Goal: Browse casually: Explore the website without a specific task or goal

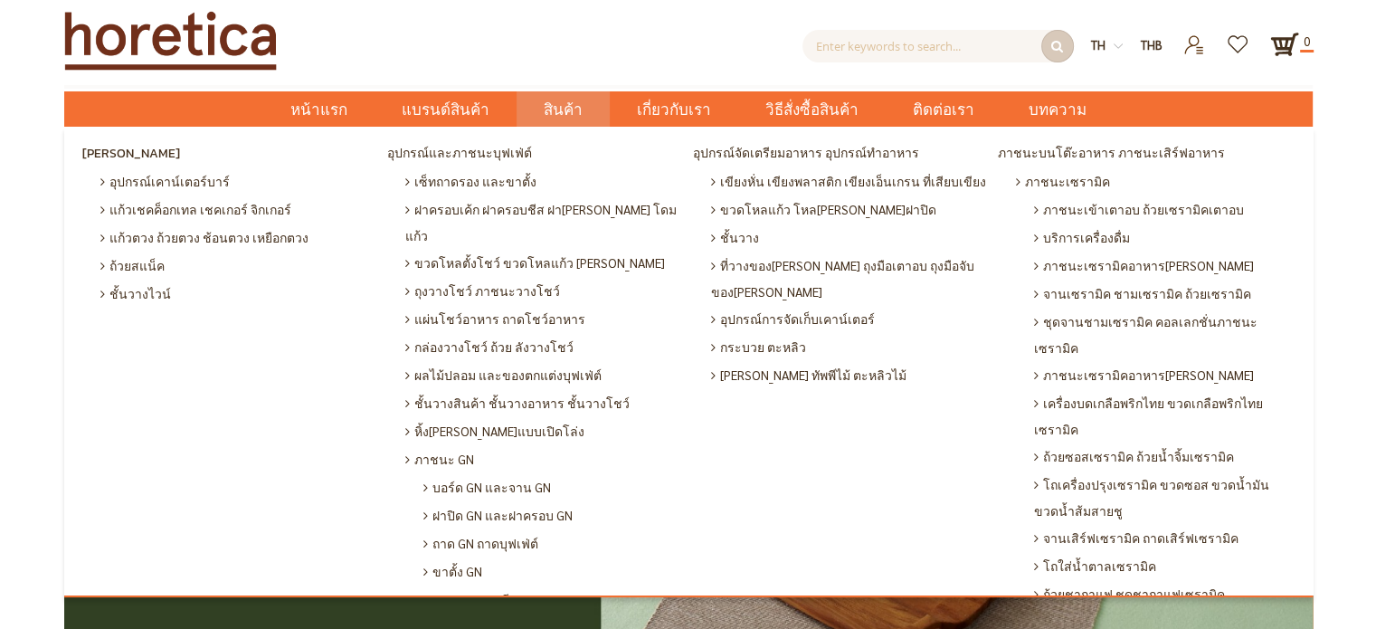
click at [572, 104] on span "สินค้า" at bounding box center [563, 109] width 39 height 37
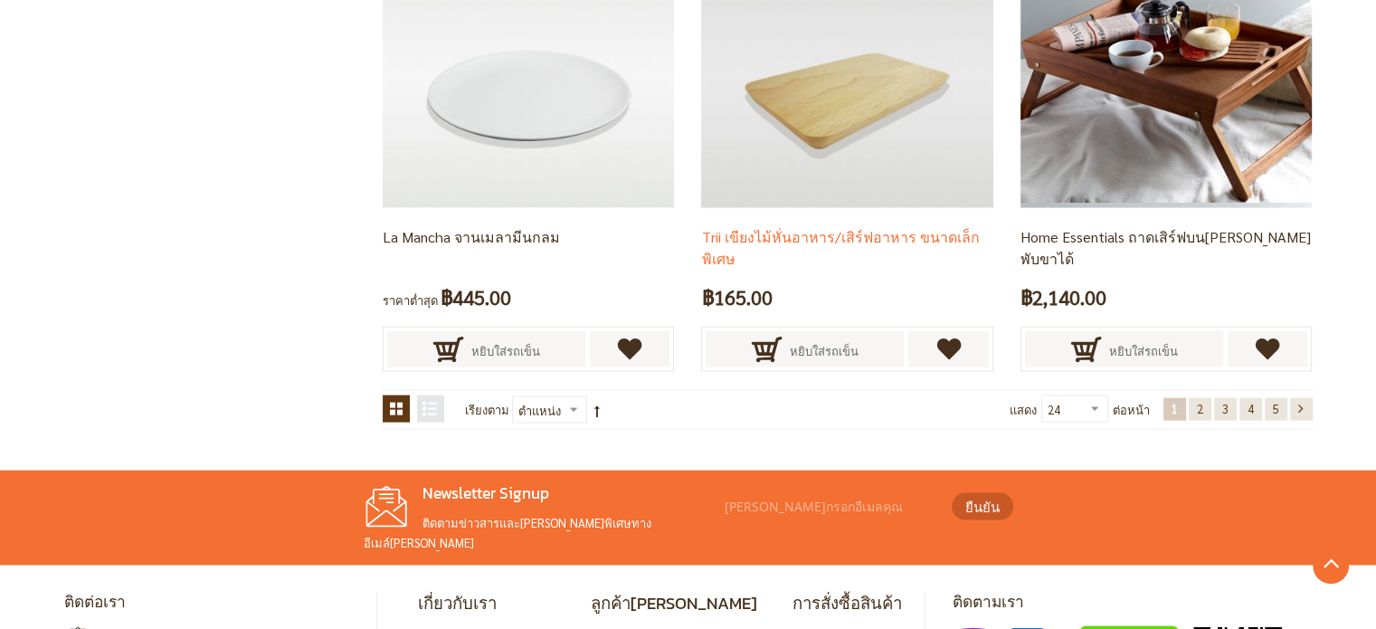
scroll to position [3855, 0]
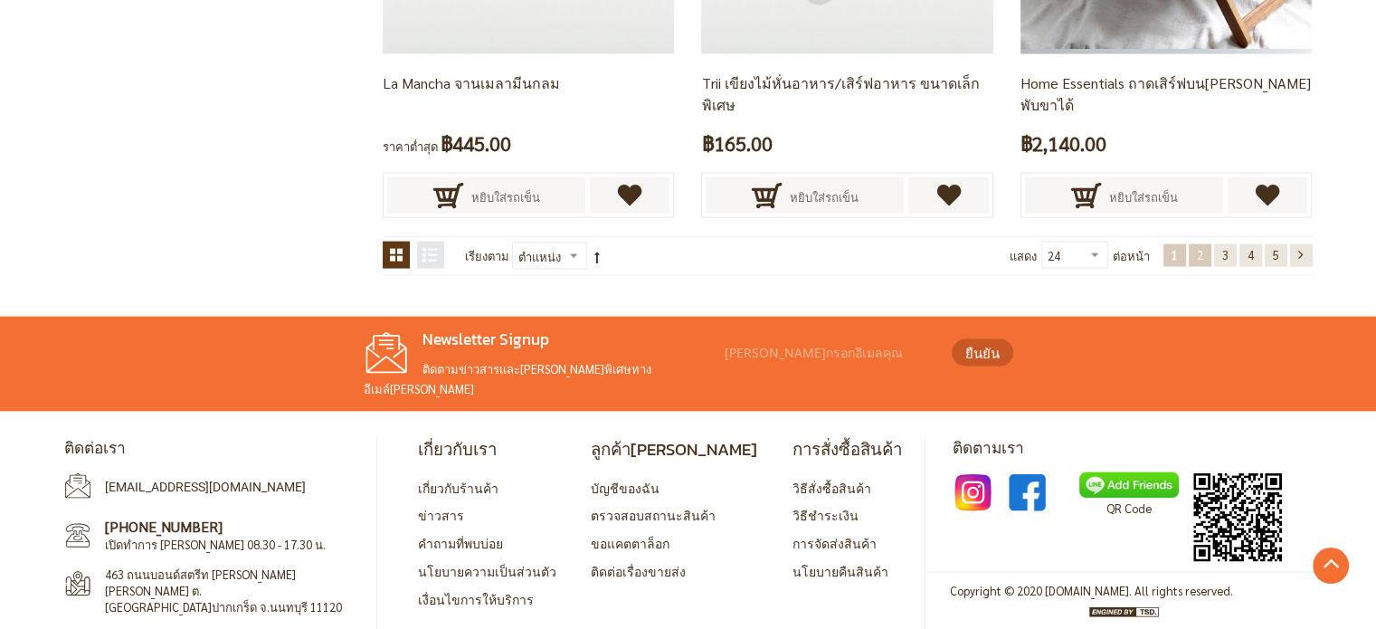
click at [1197, 256] on span "2" at bounding box center [1200, 254] width 6 height 15
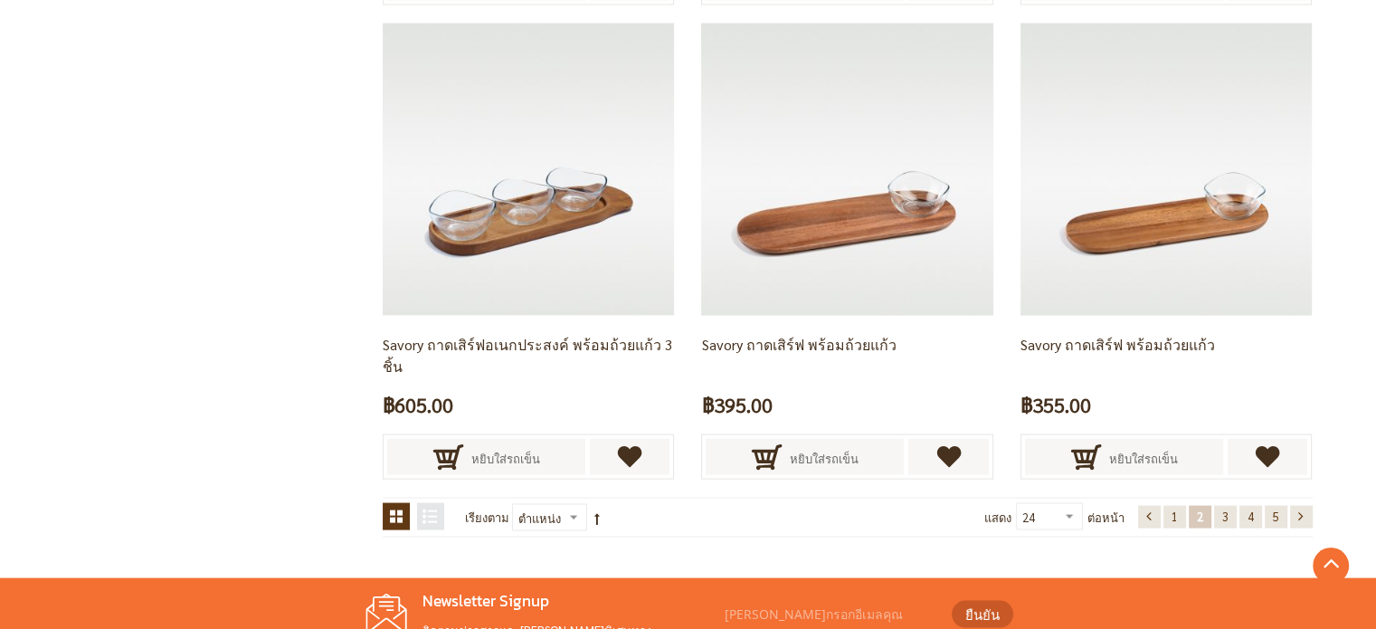
scroll to position [3774, 0]
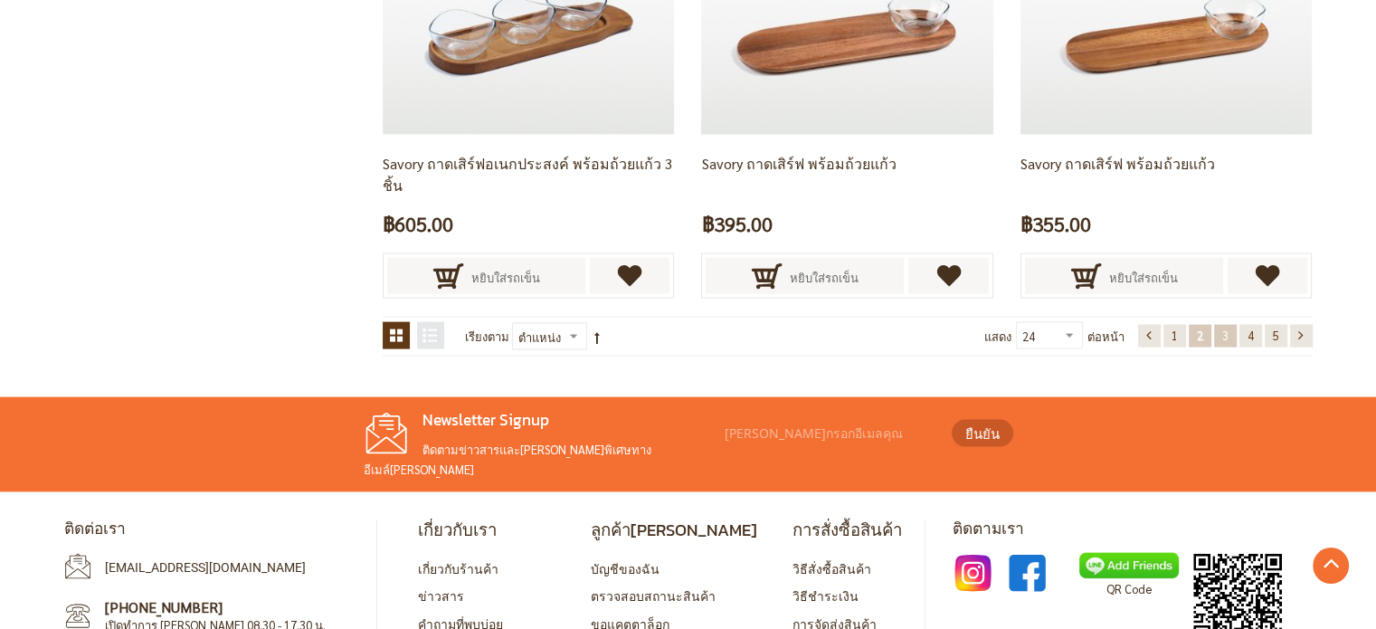
click at [1223, 335] on span "3" at bounding box center [1225, 334] width 6 height 15
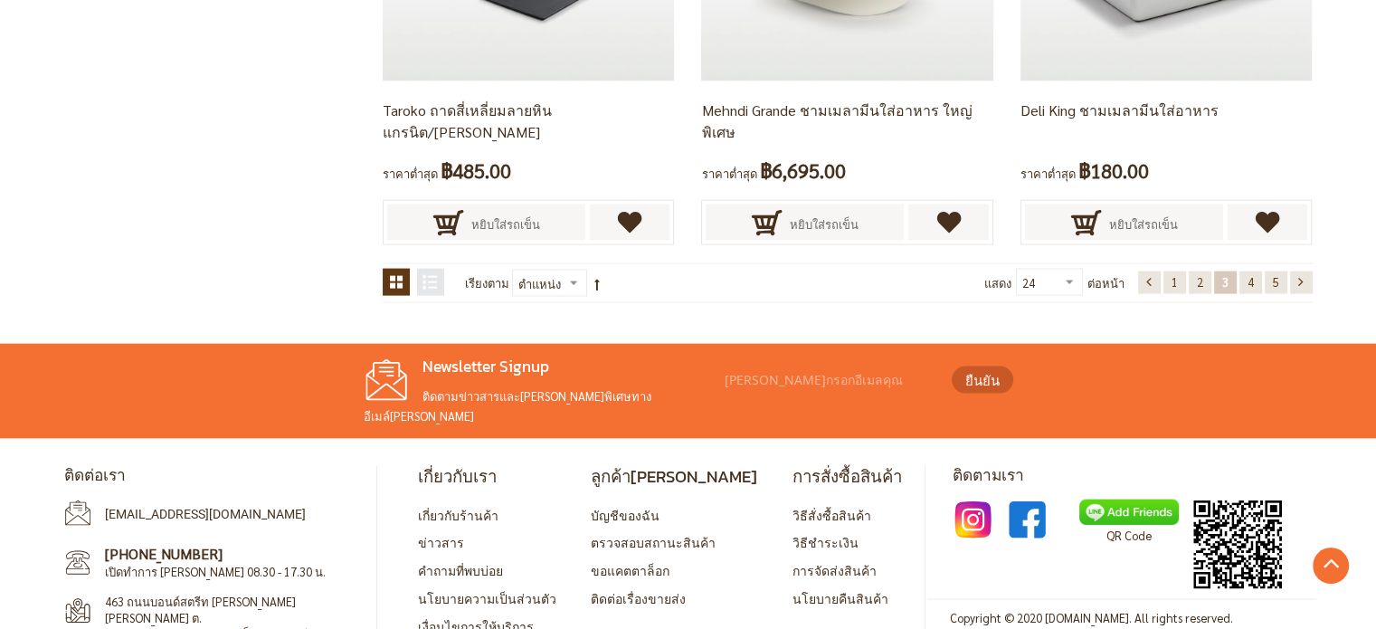
scroll to position [3855, 0]
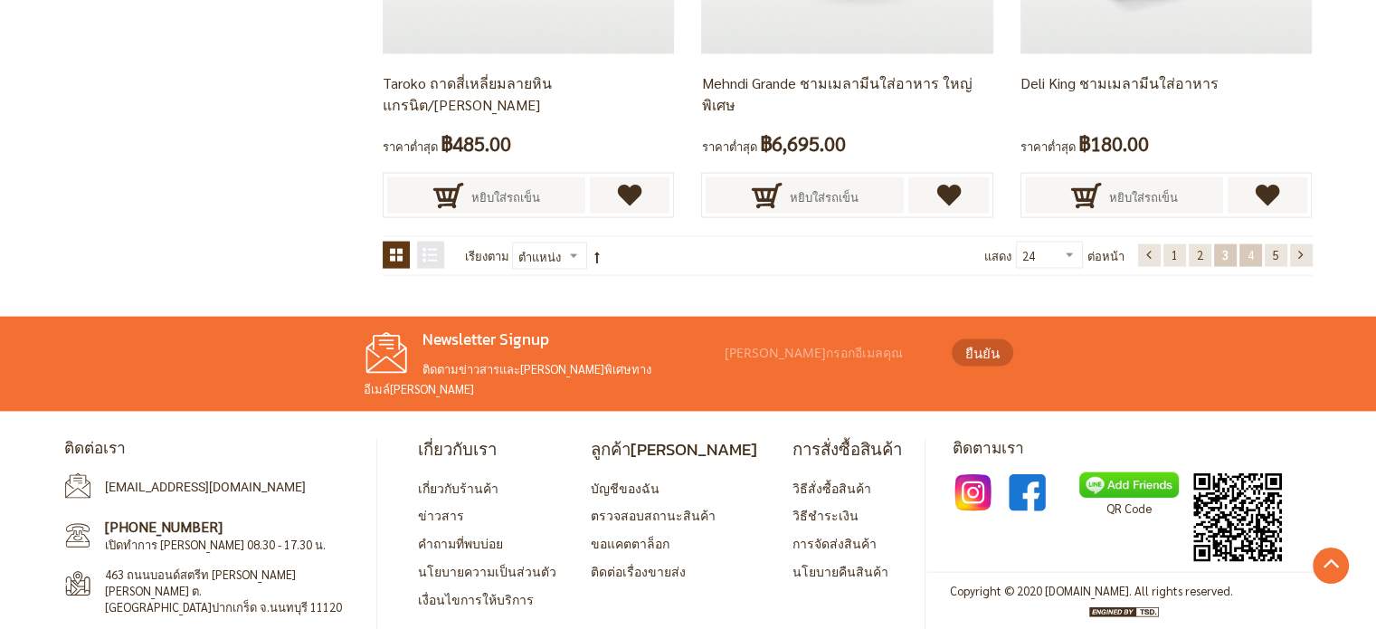
click at [1249, 256] on span "4" at bounding box center [1250, 254] width 6 height 15
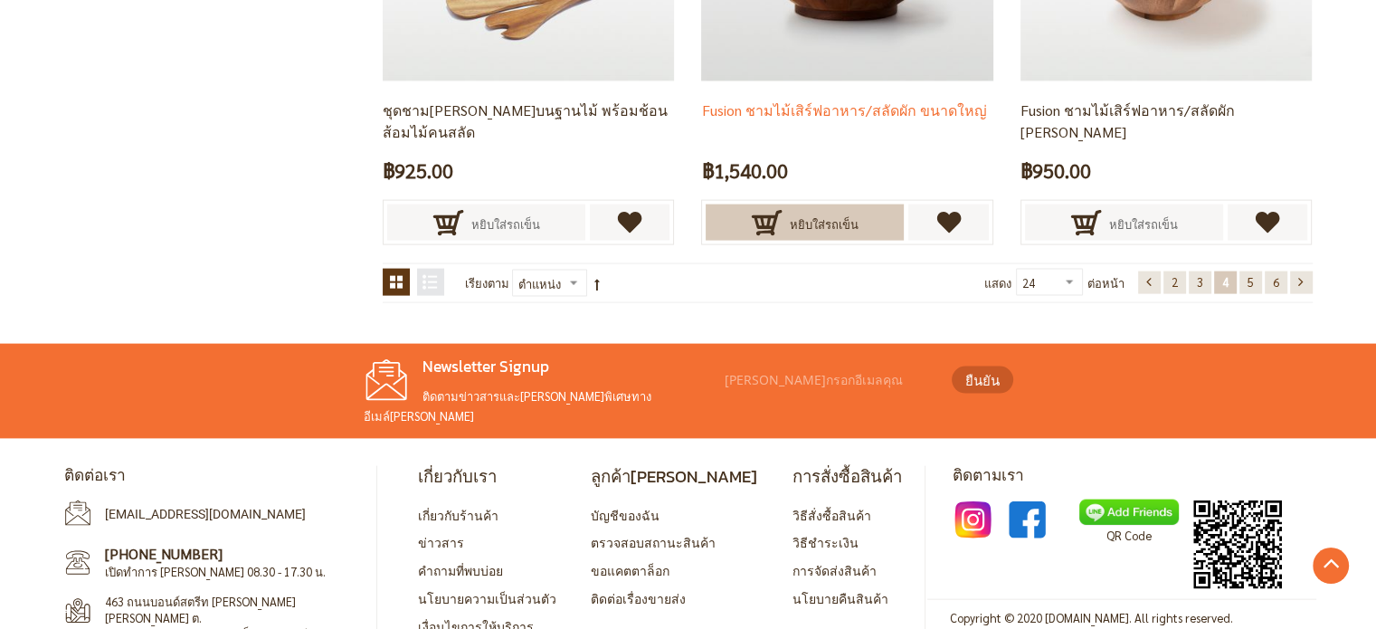
scroll to position [3855, 0]
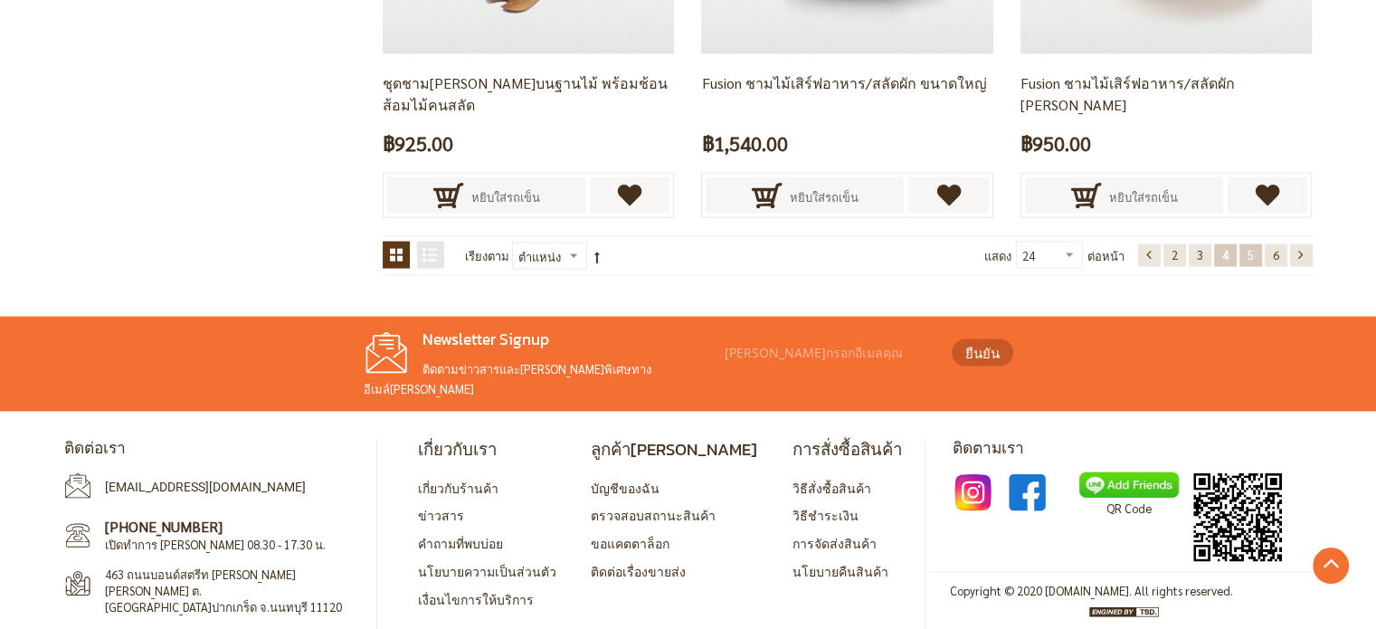
click at [1252, 256] on span "5" at bounding box center [1250, 254] width 6 height 15
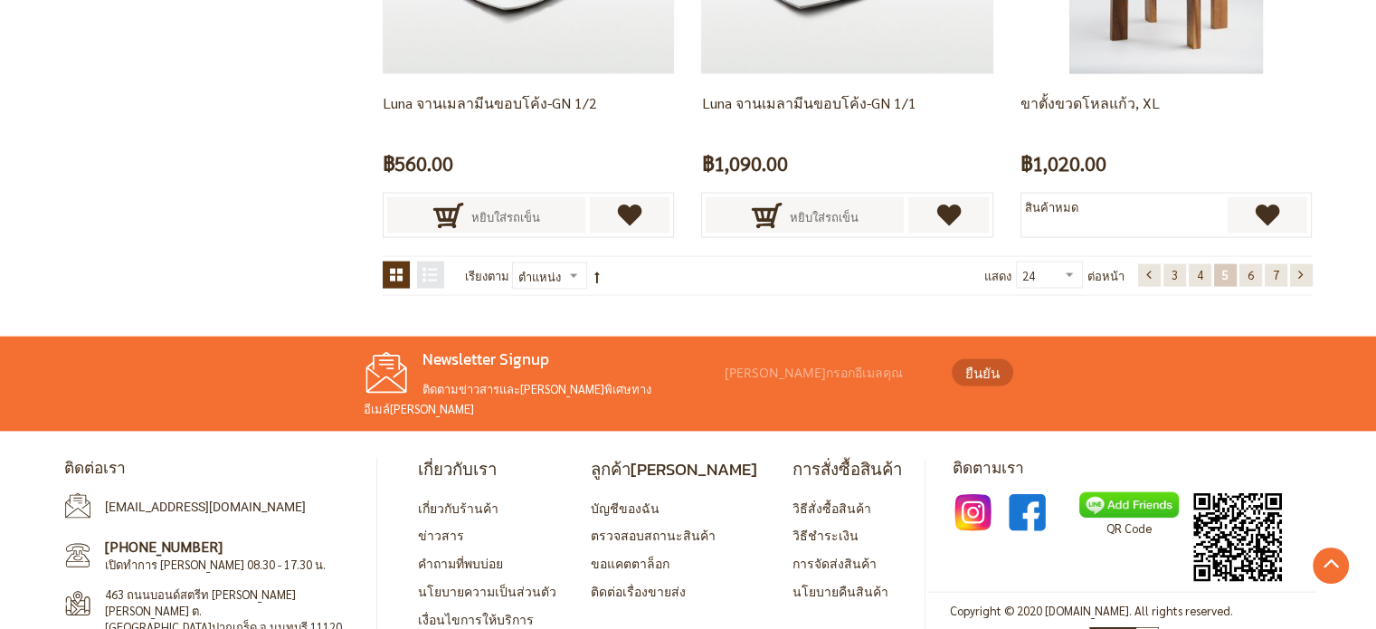
scroll to position [3855, 0]
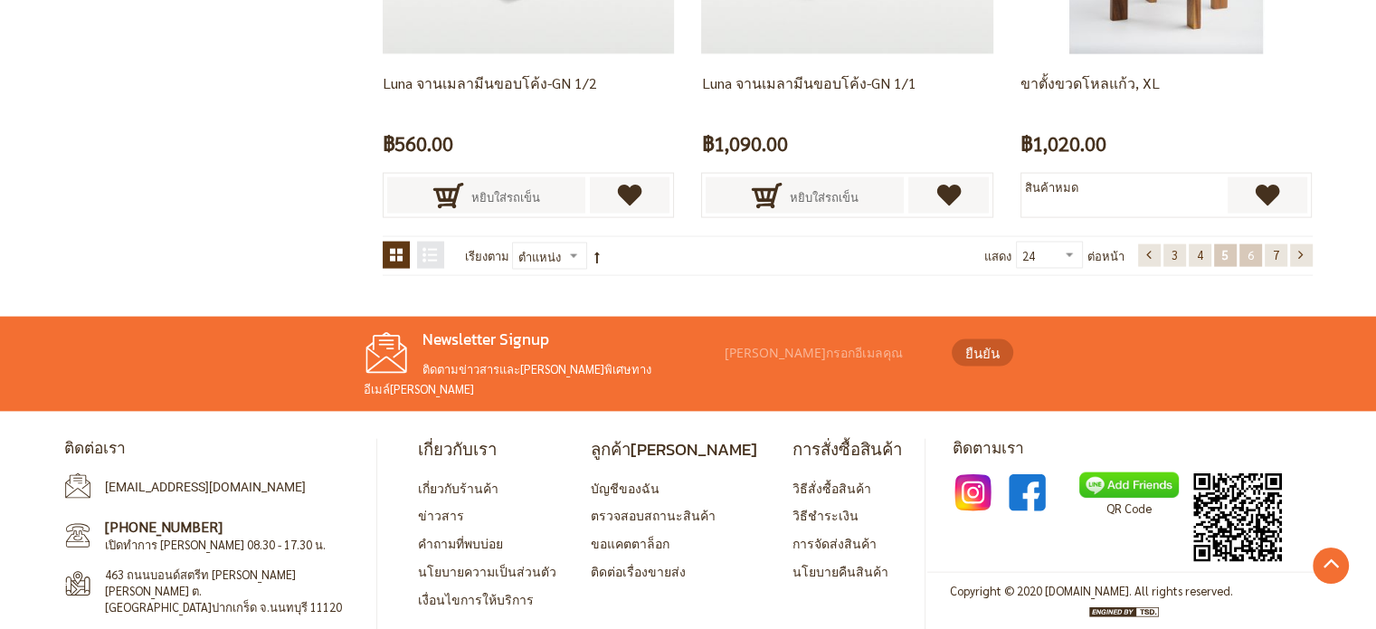
click at [1252, 255] on span "6" at bounding box center [1250, 254] width 6 height 15
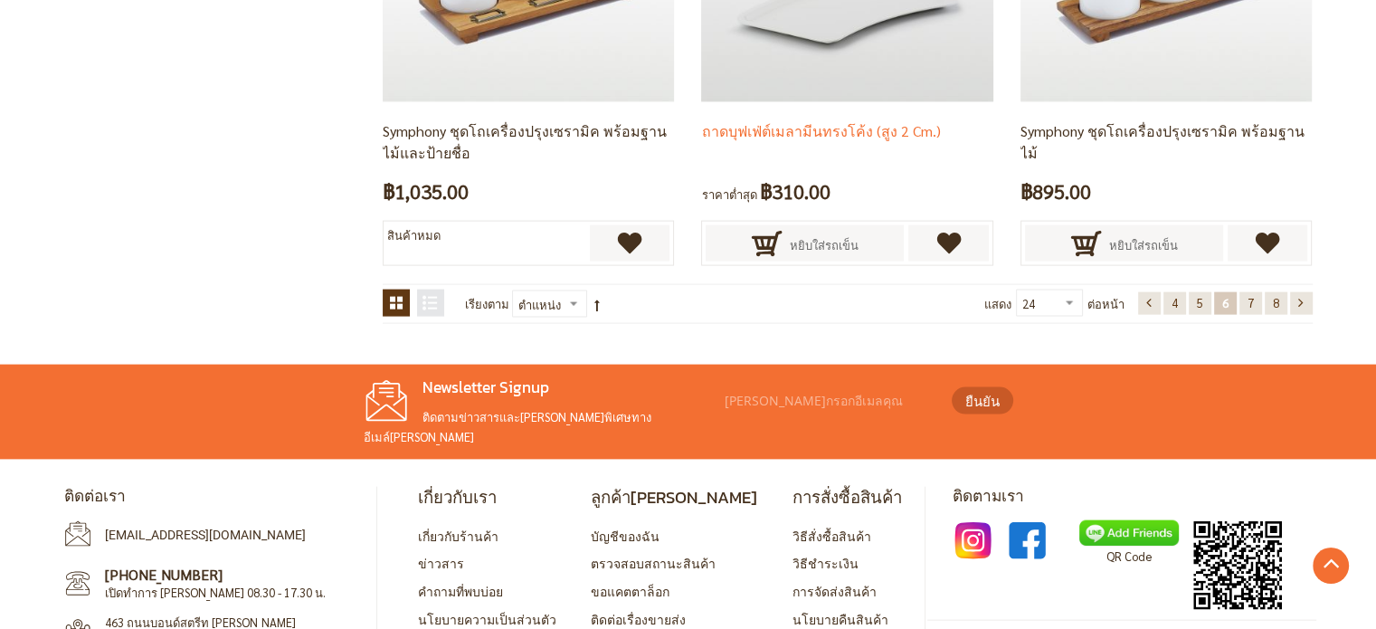
scroll to position [3855, 0]
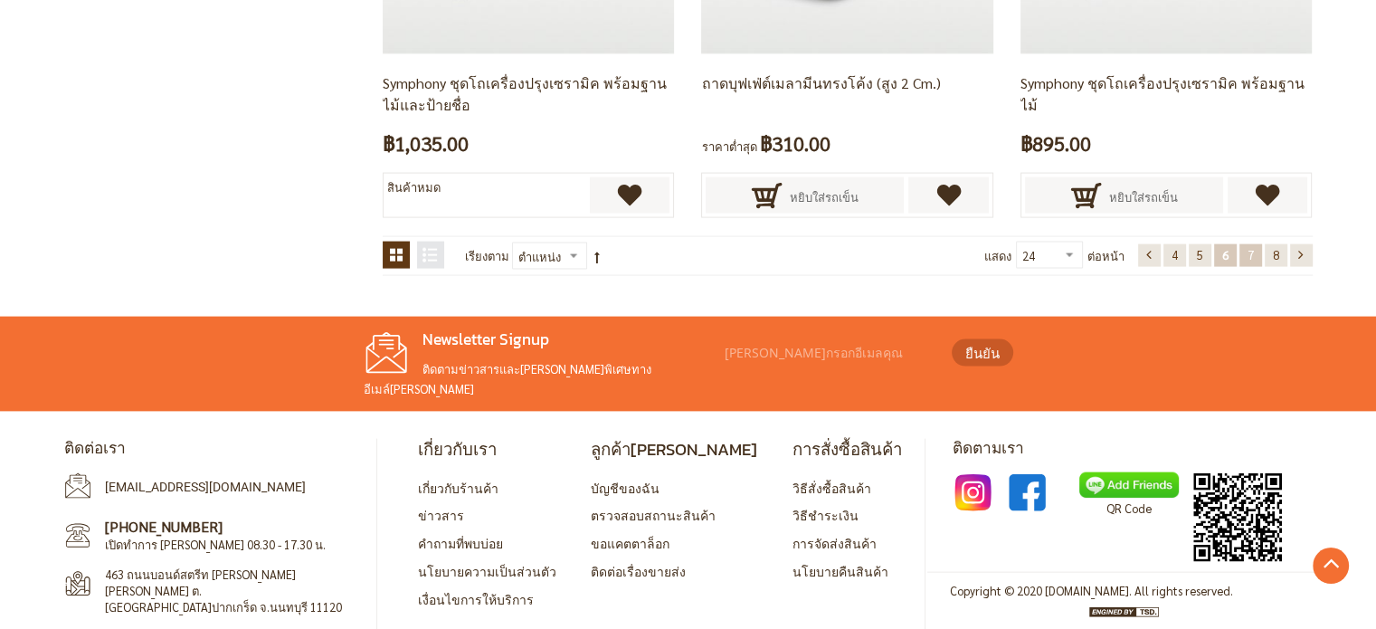
click at [1254, 253] on link "หน้า 7" at bounding box center [1250, 255] width 23 height 23
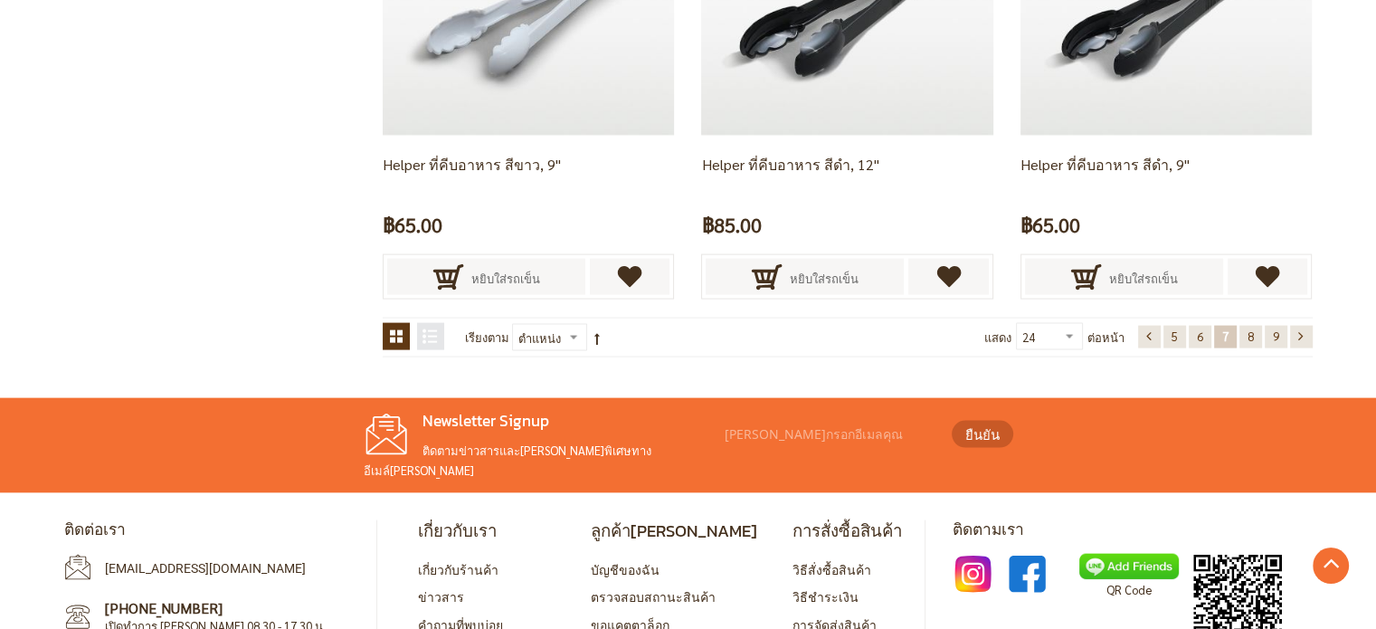
scroll to position [3774, 0]
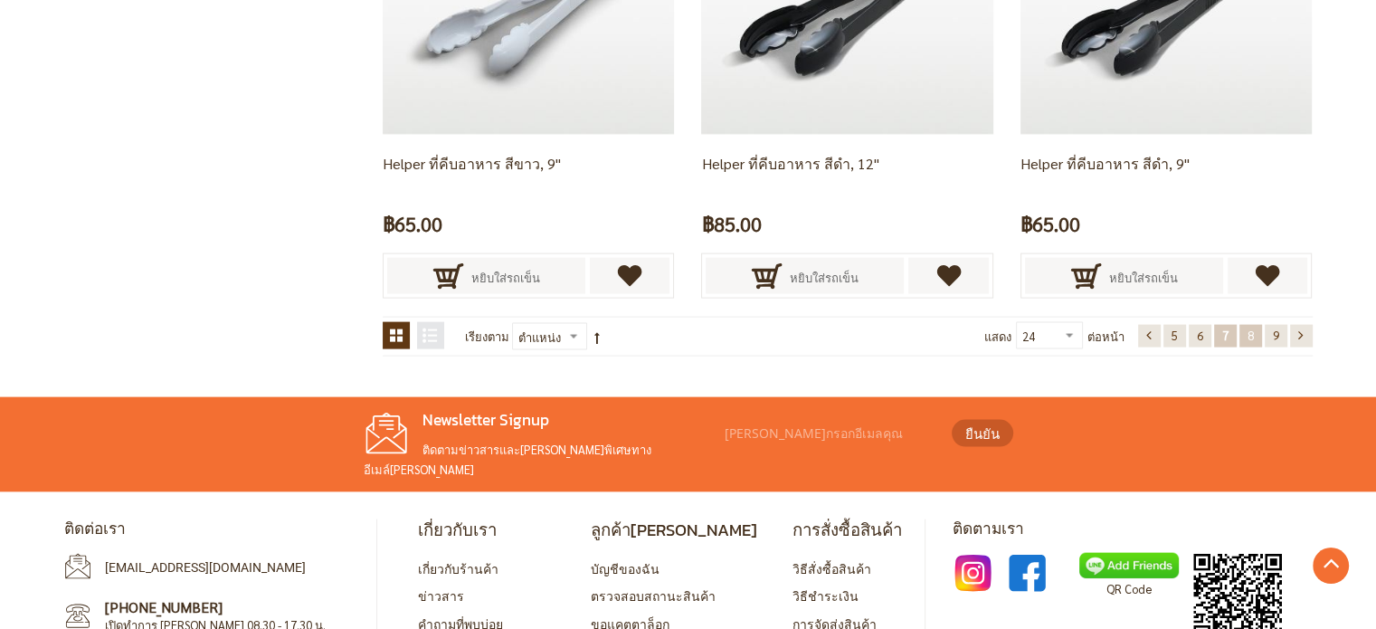
click at [1253, 331] on link "หน้า 8" at bounding box center [1250, 336] width 23 height 23
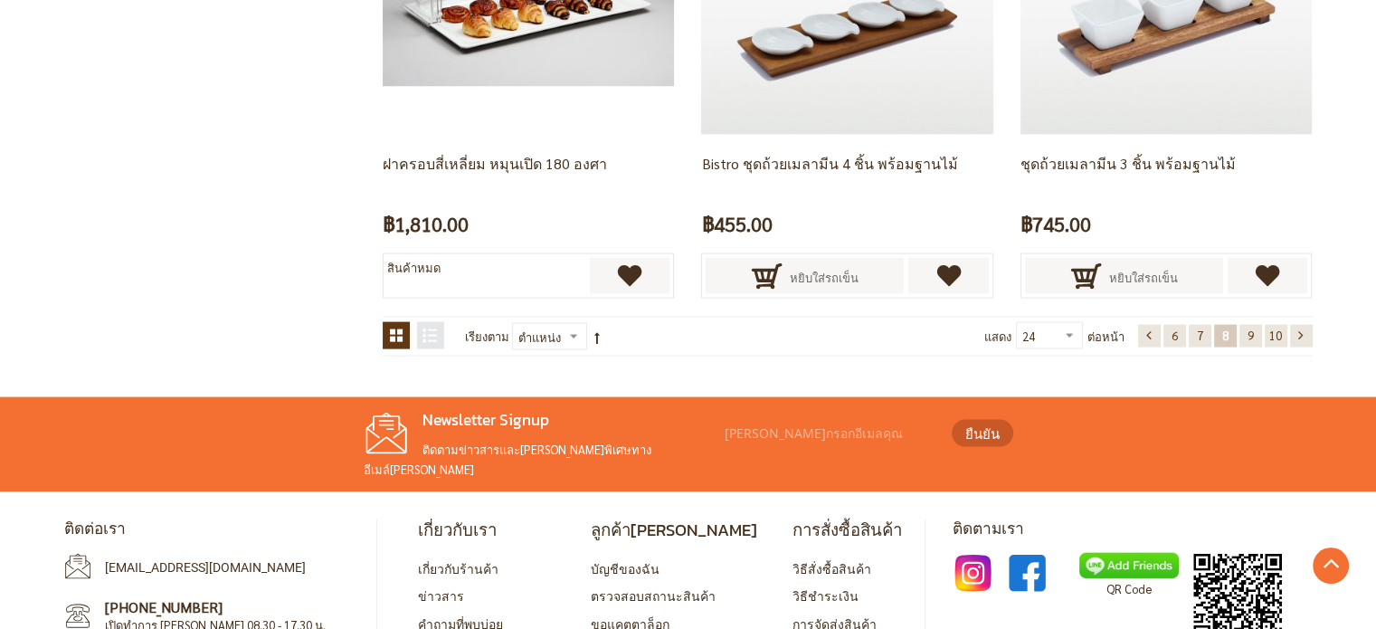
scroll to position [3855, 0]
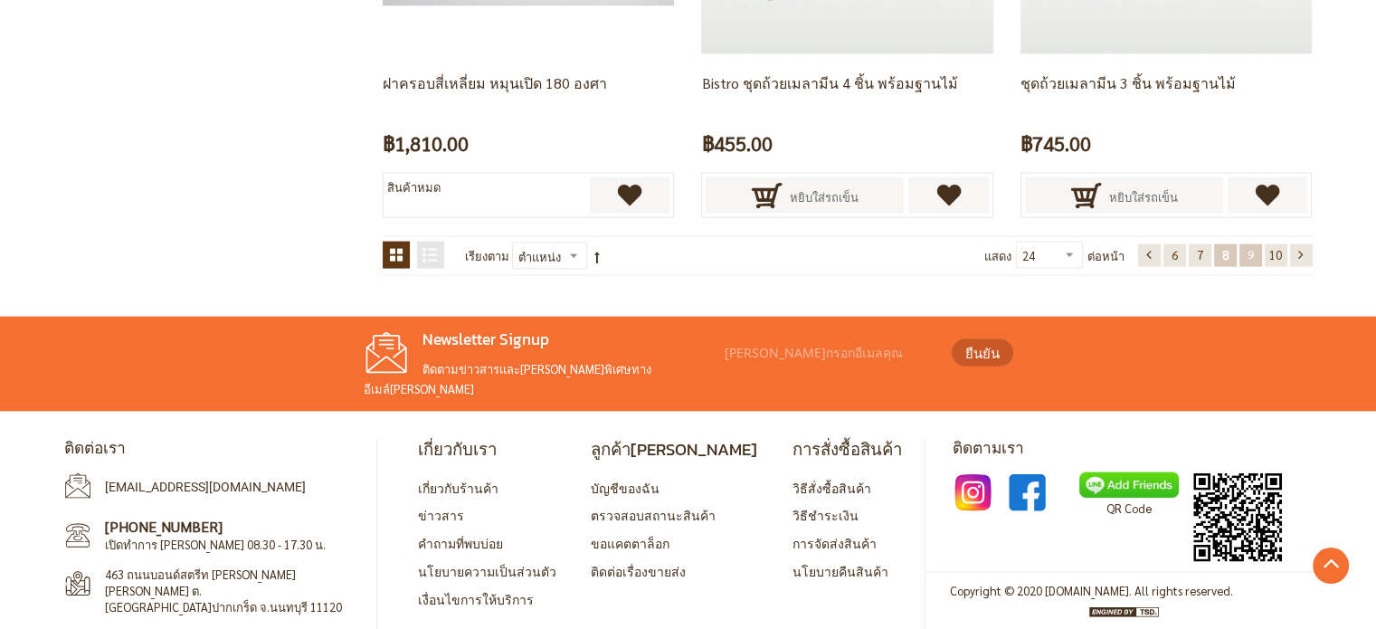
click at [1247, 252] on span "9" at bounding box center [1250, 254] width 6 height 15
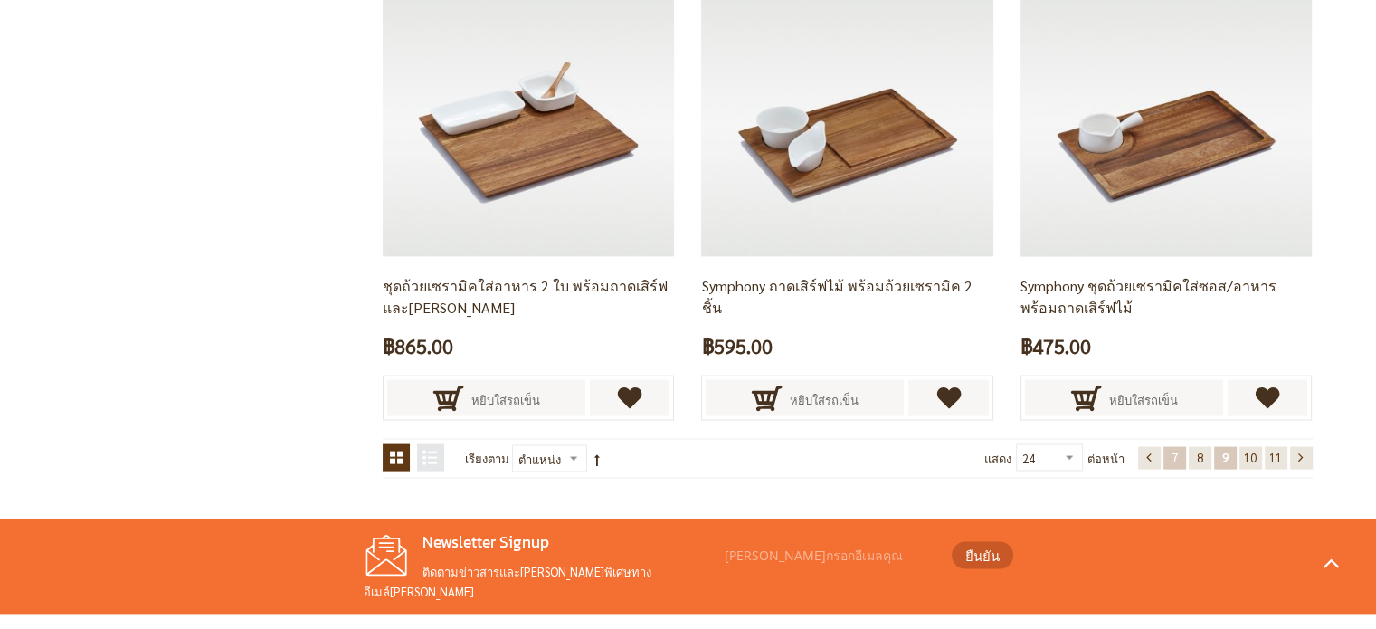
scroll to position [3684, 0]
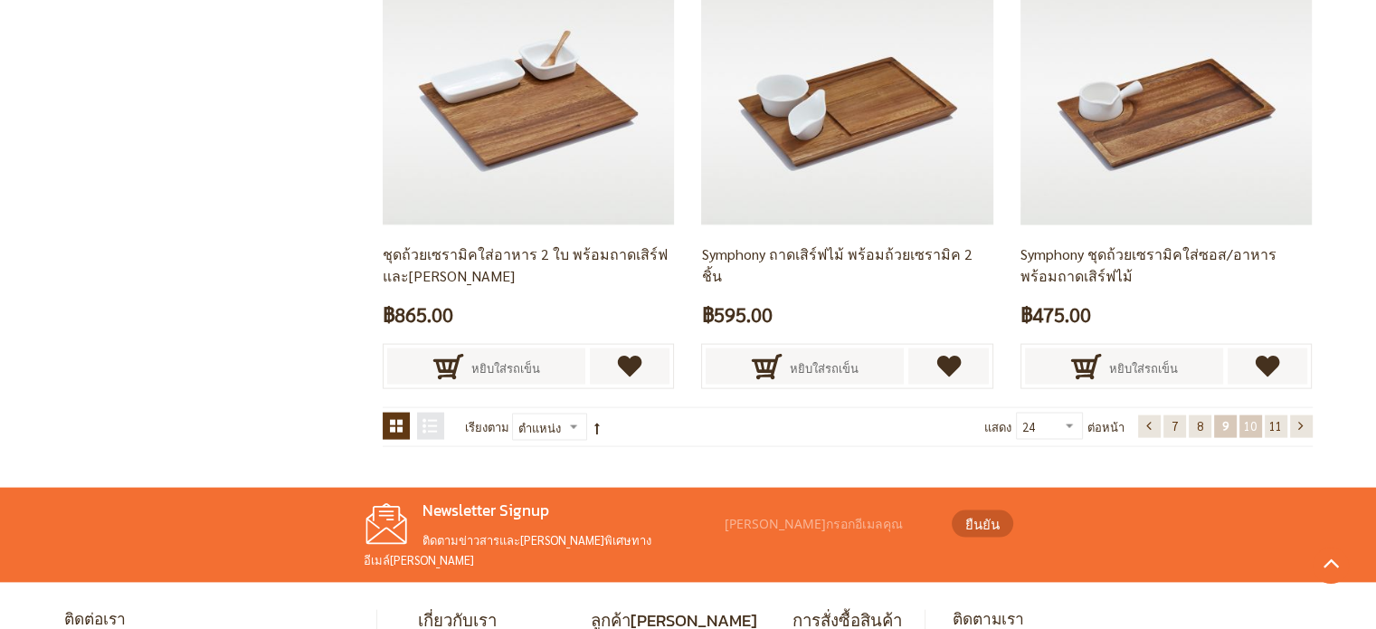
click at [1254, 426] on span "10" at bounding box center [1250, 425] width 13 height 15
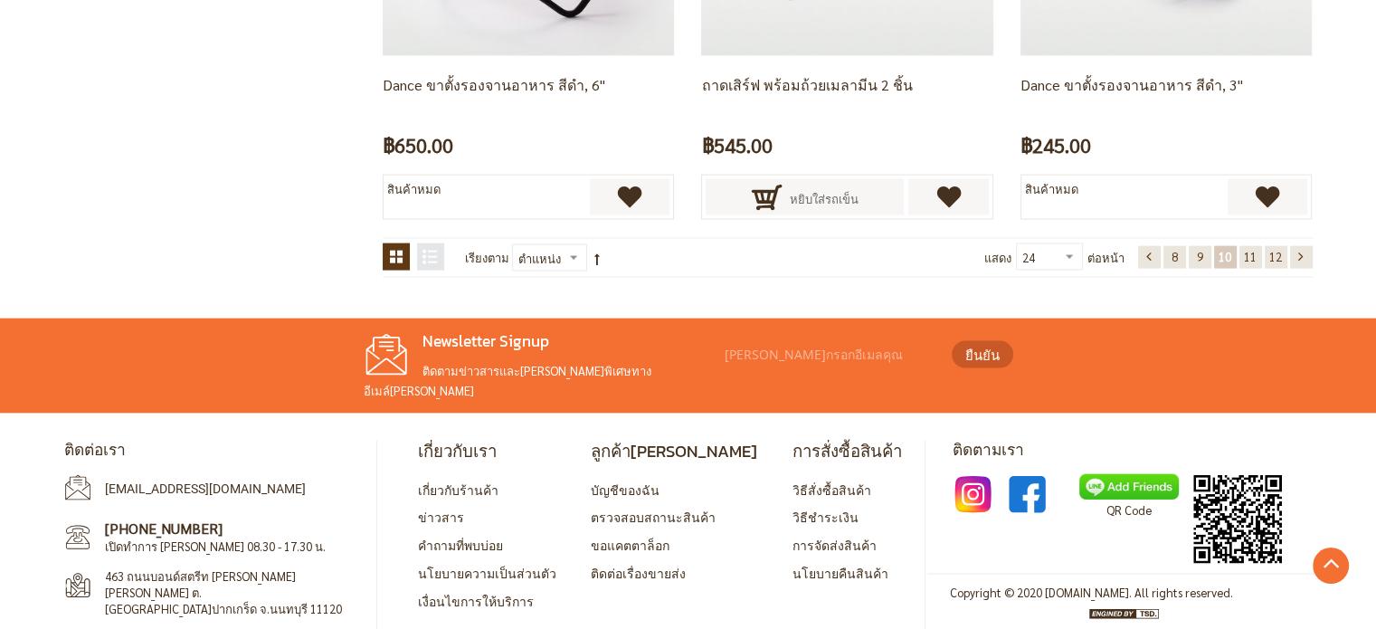
scroll to position [3855, 0]
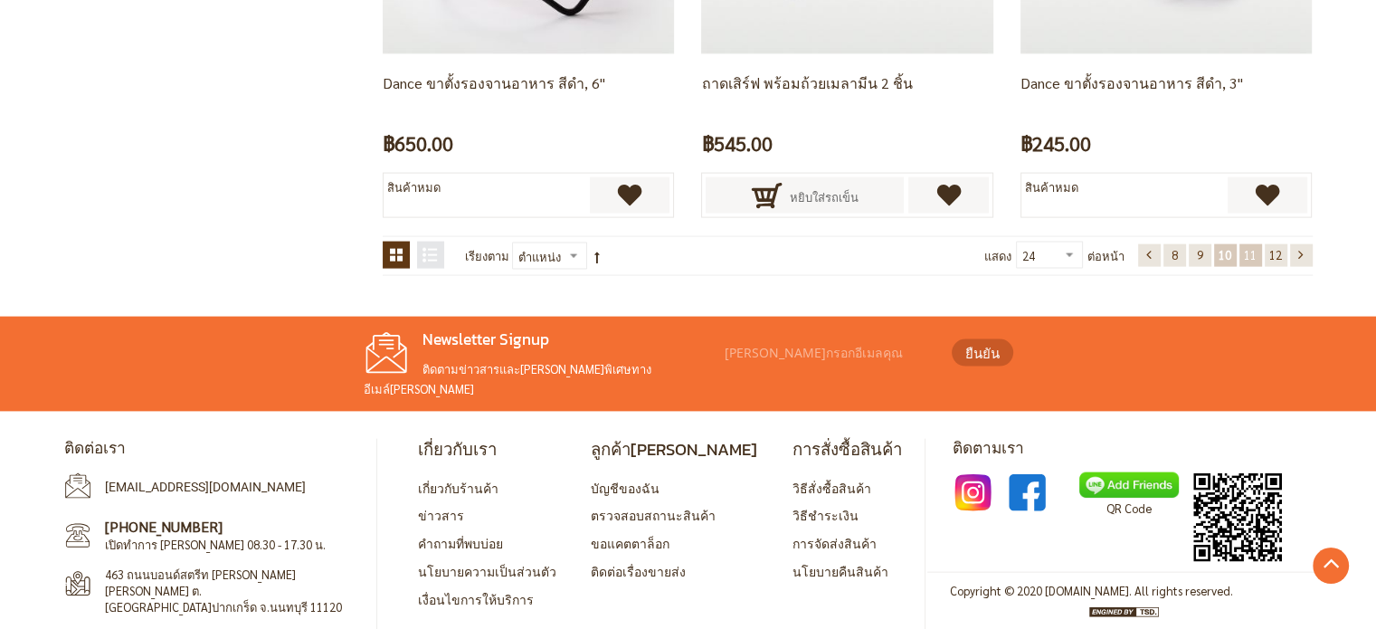
click at [1252, 254] on span "11" at bounding box center [1250, 254] width 13 height 15
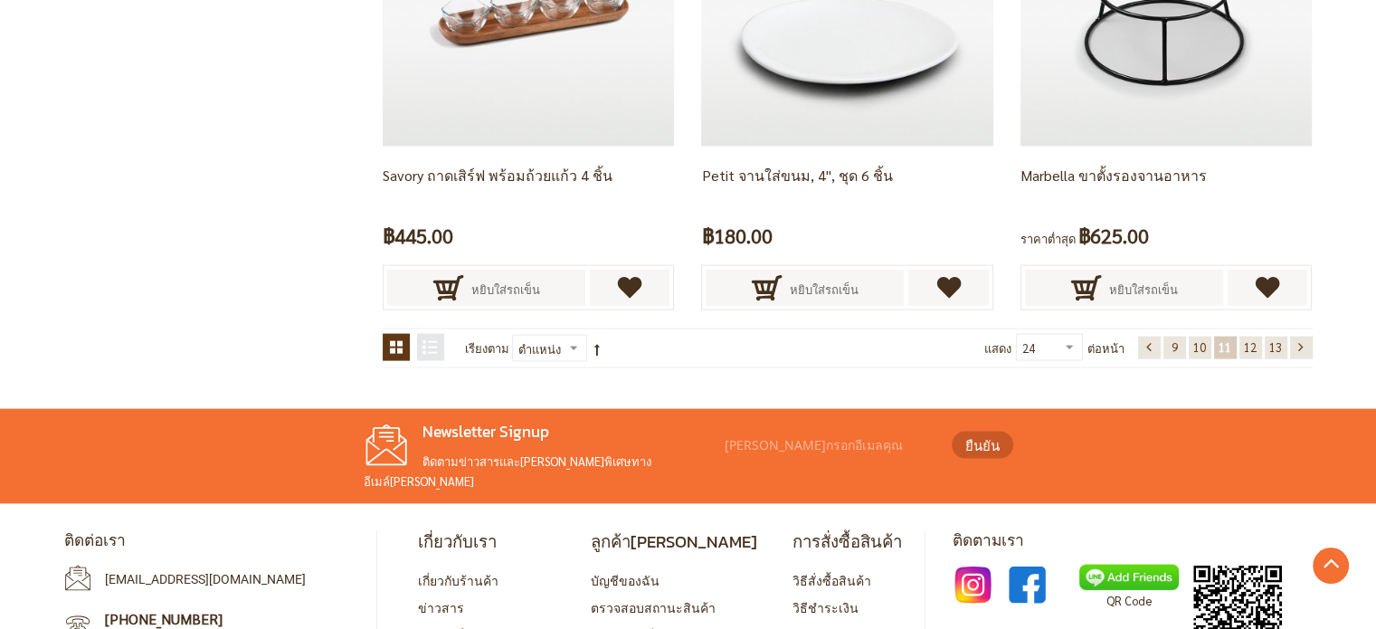
scroll to position [3855, 0]
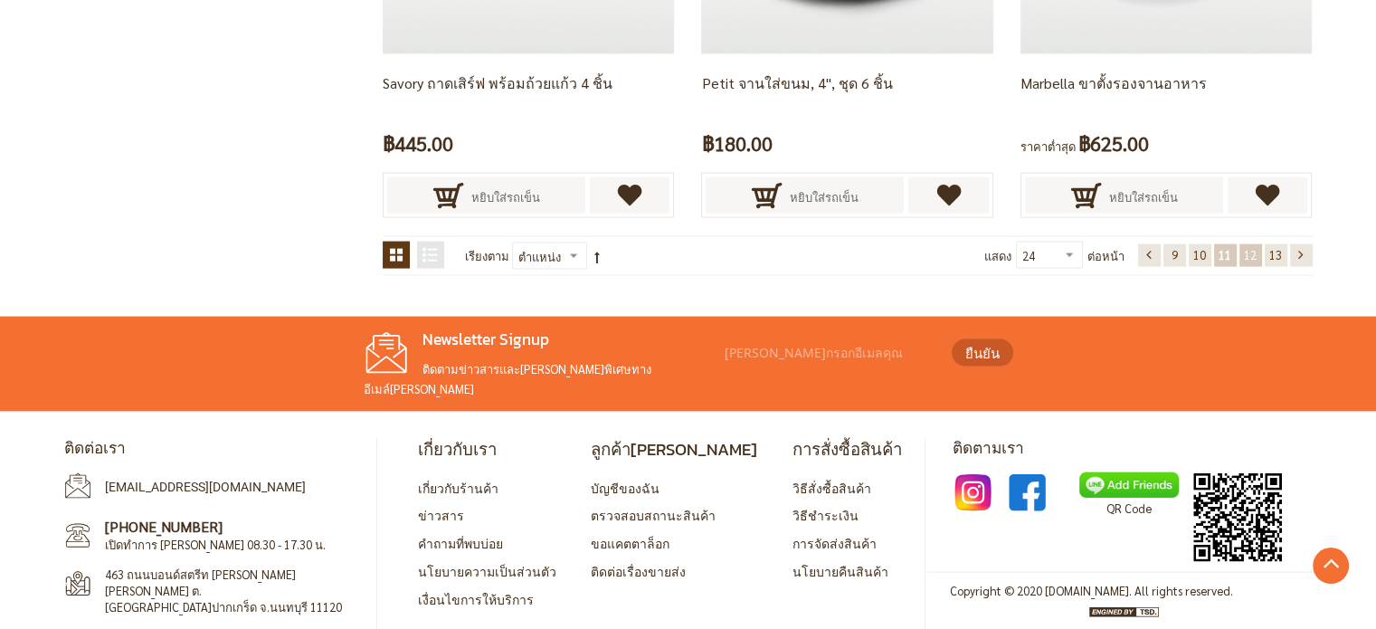
click at [1252, 251] on span "12" at bounding box center [1250, 254] width 13 height 15
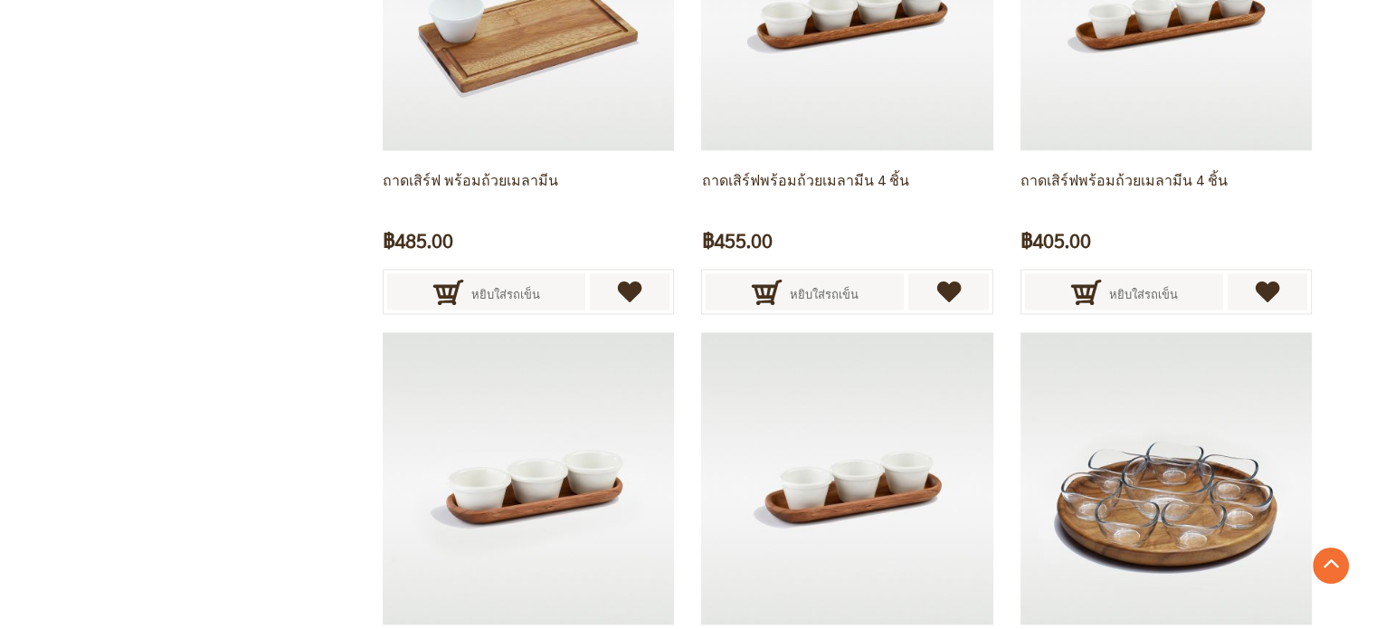
scroll to position [3593, 0]
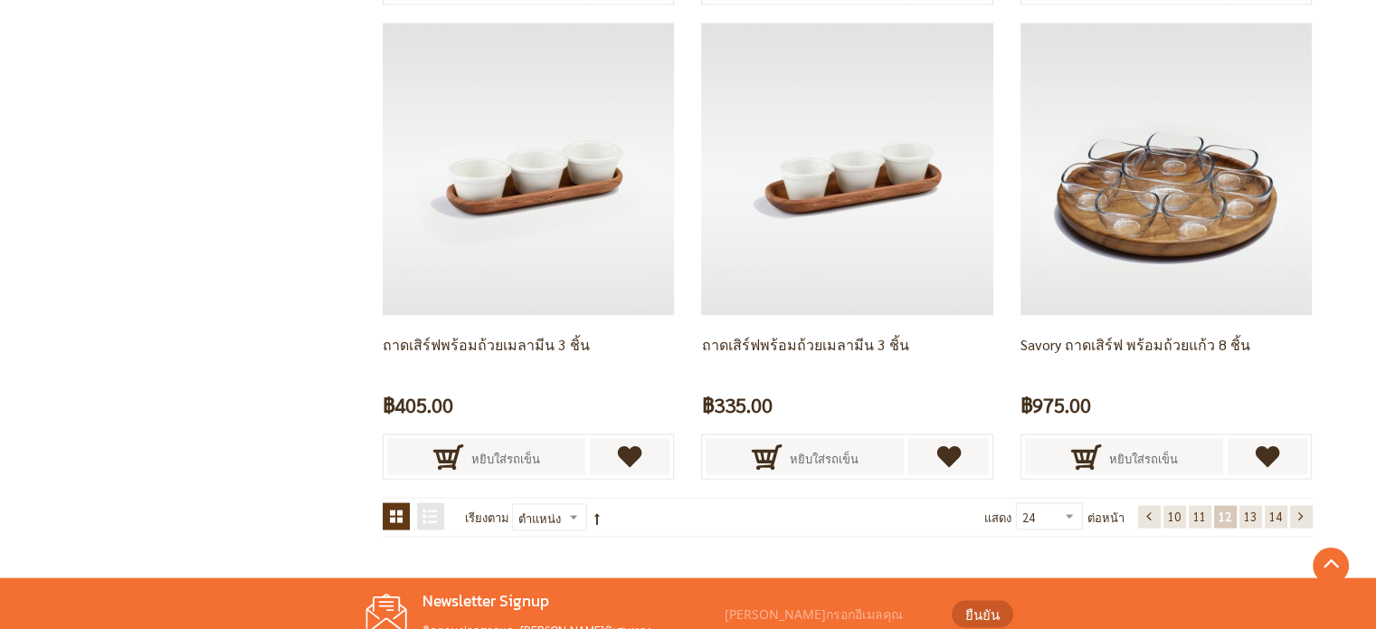
click at [1252, 513] on span "13" at bounding box center [1250, 515] width 13 height 15
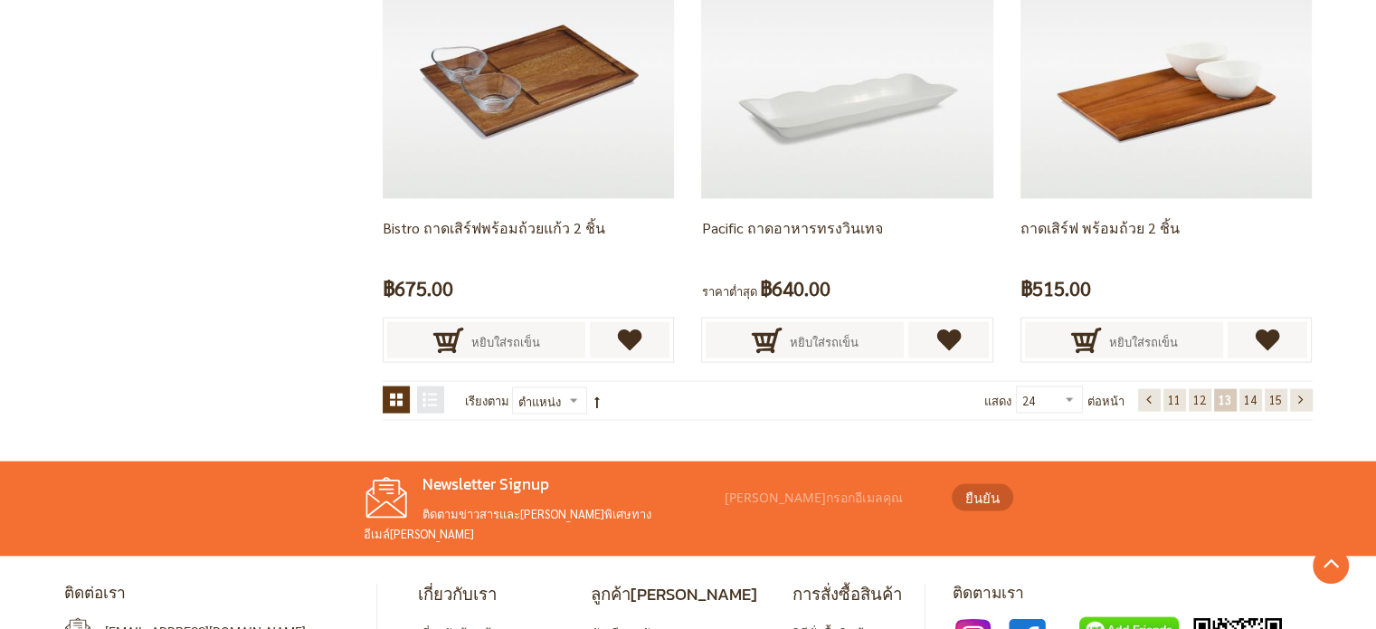
scroll to position [3855, 0]
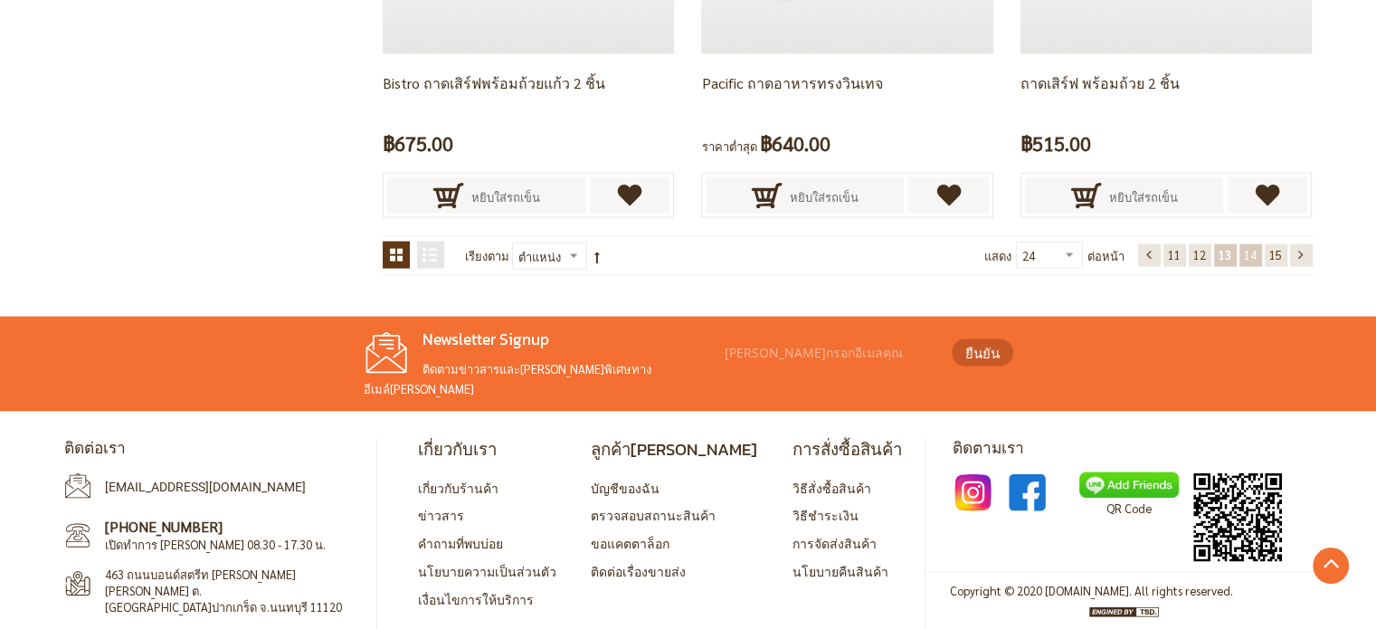
click at [1255, 249] on link "หน้า 14" at bounding box center [1250, 255] width 23 height 23
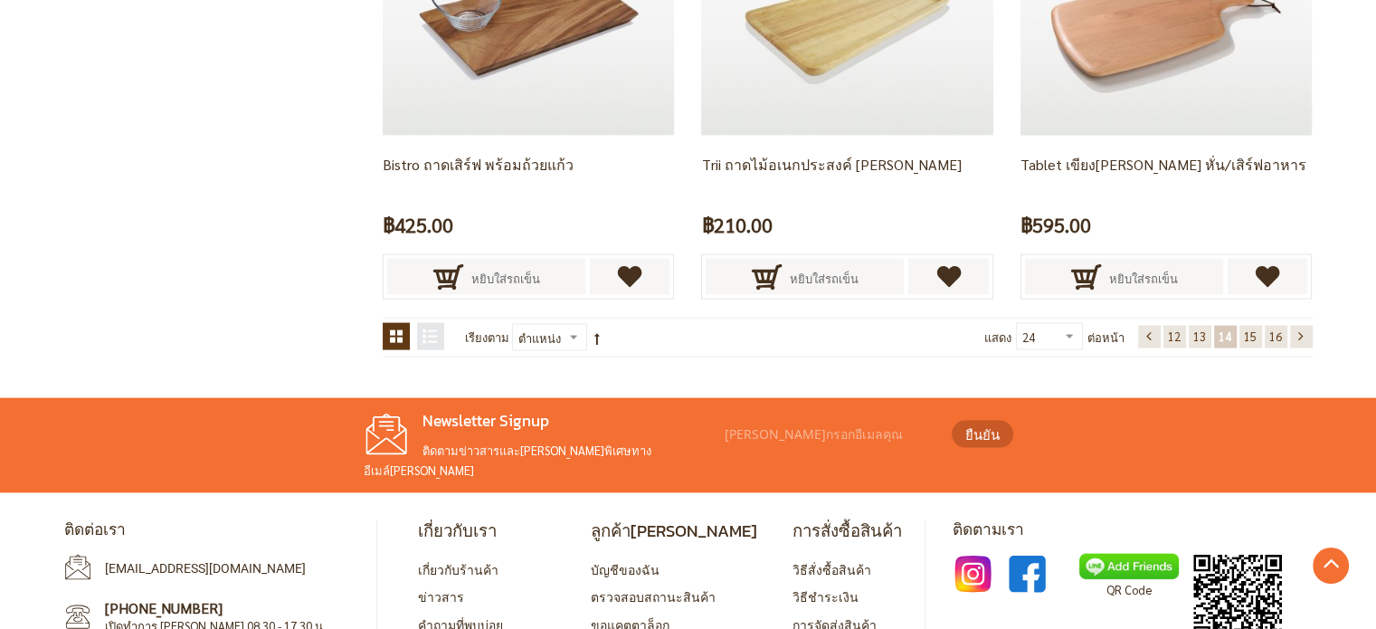
scroll to position [3774, 0]
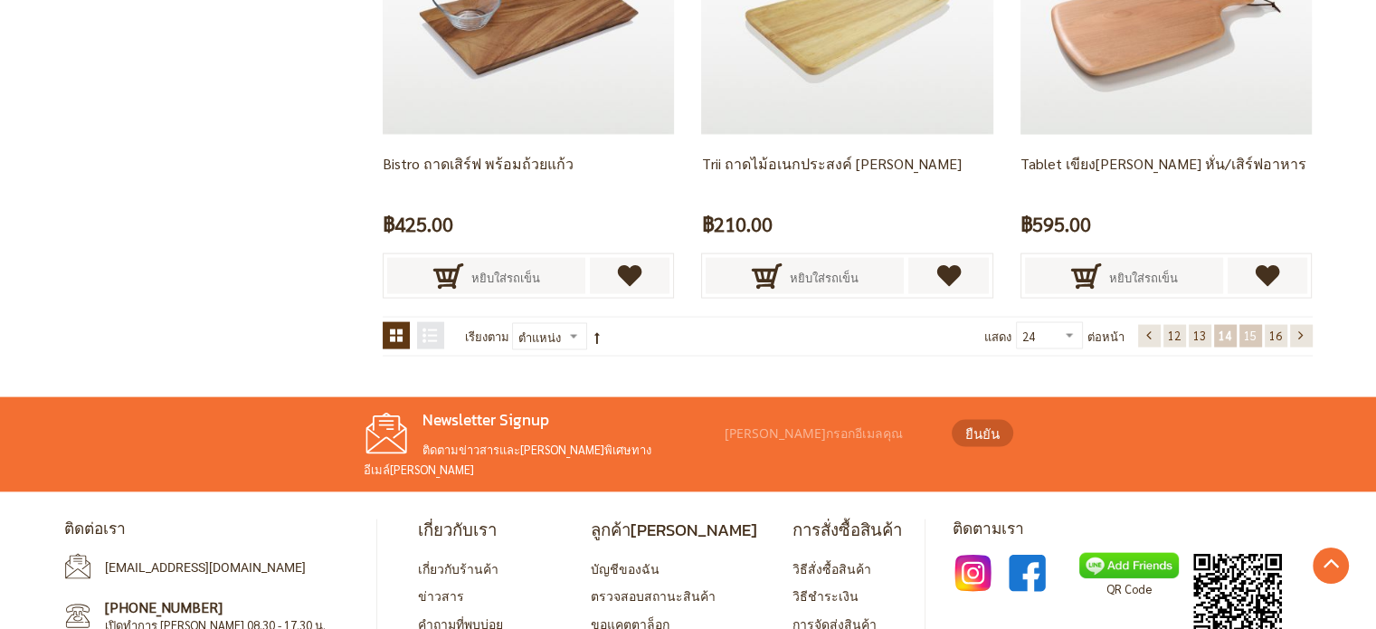
click at [1252, 333] on span "15" at bounding box center [1250, 334] width 13 height 15
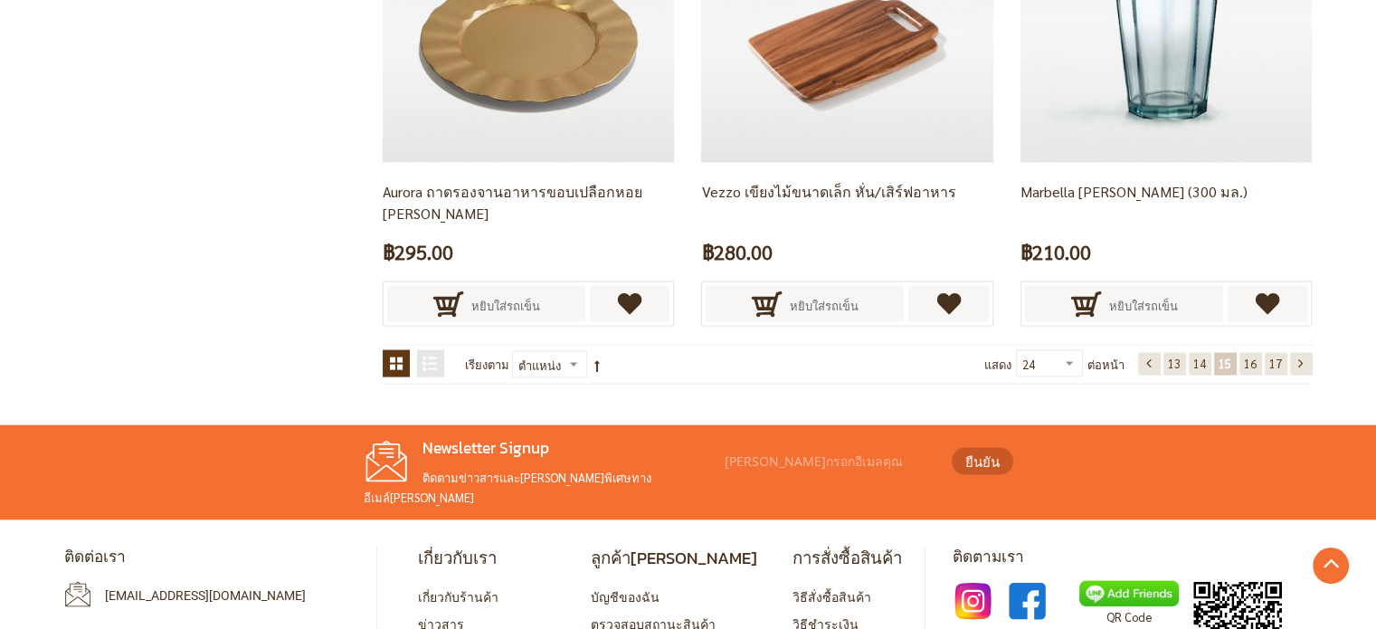
scroll to position [3774, 0]
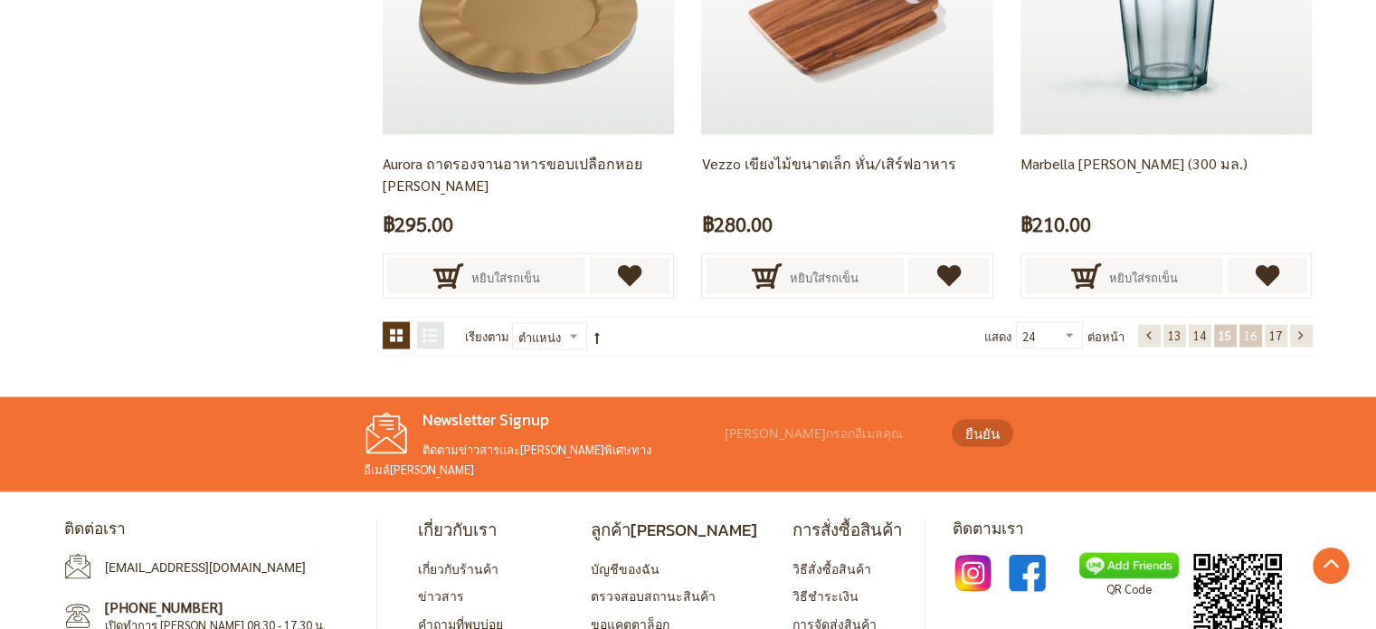
click at [1248, 332] on span "16" at bounding box center [1250, 334] width 13 height 15
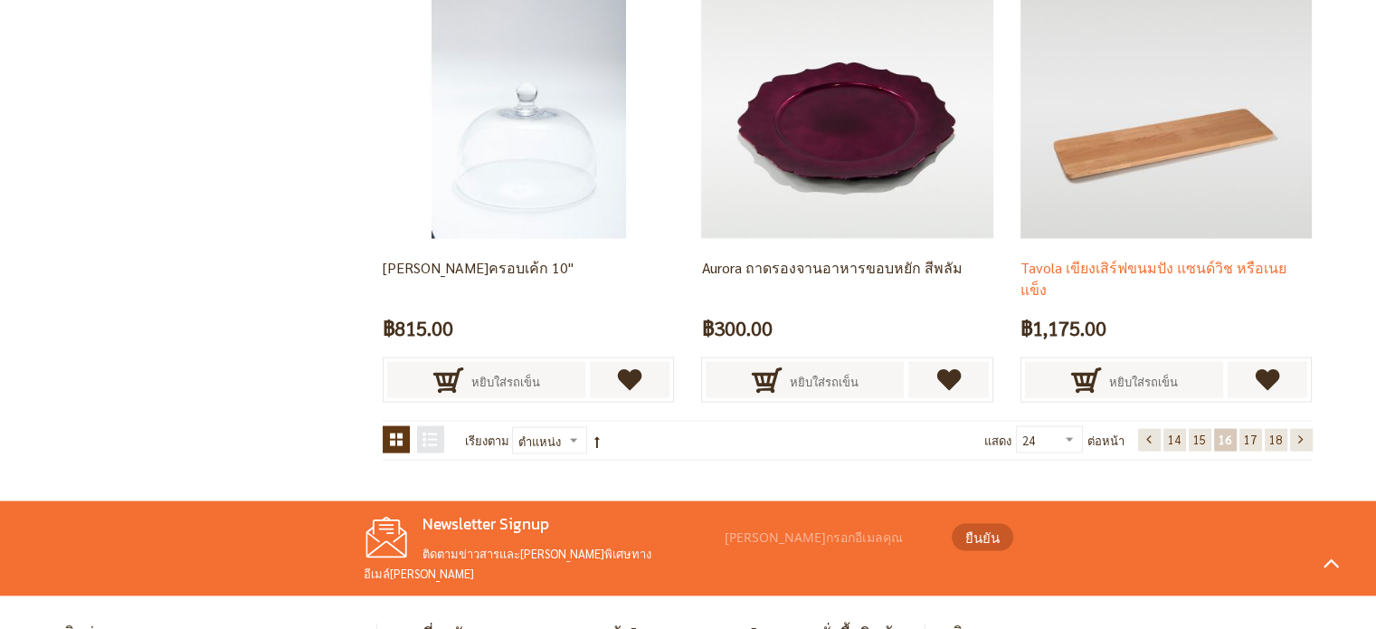
scroll to position [3684, 0]
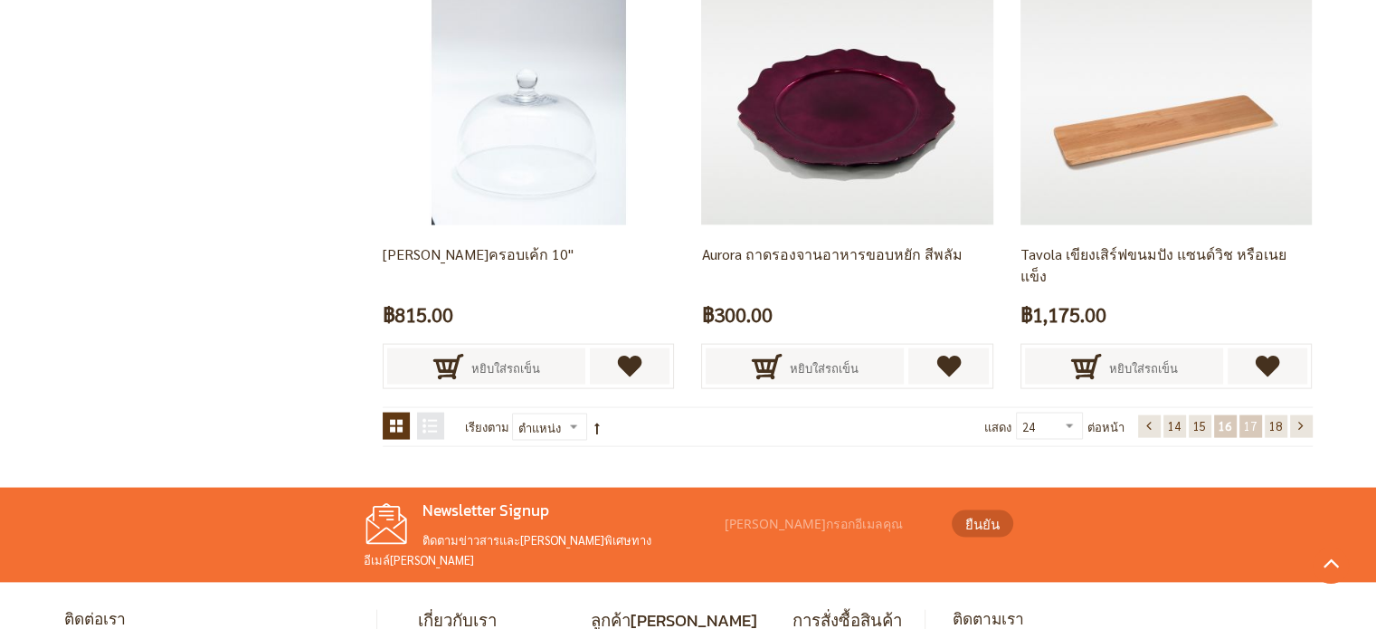
click at [1248, 423] on span "17" at bounding box center [1250, 425] width 13 height 15
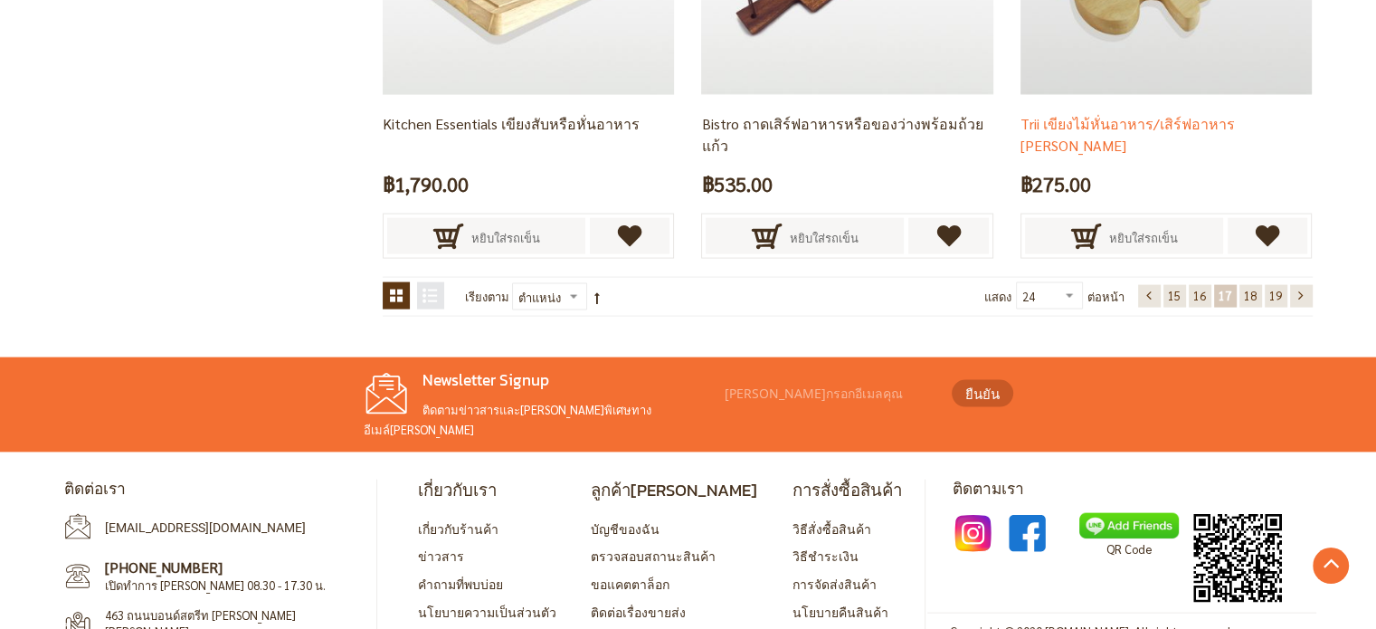
scroll to position [3855, 0]
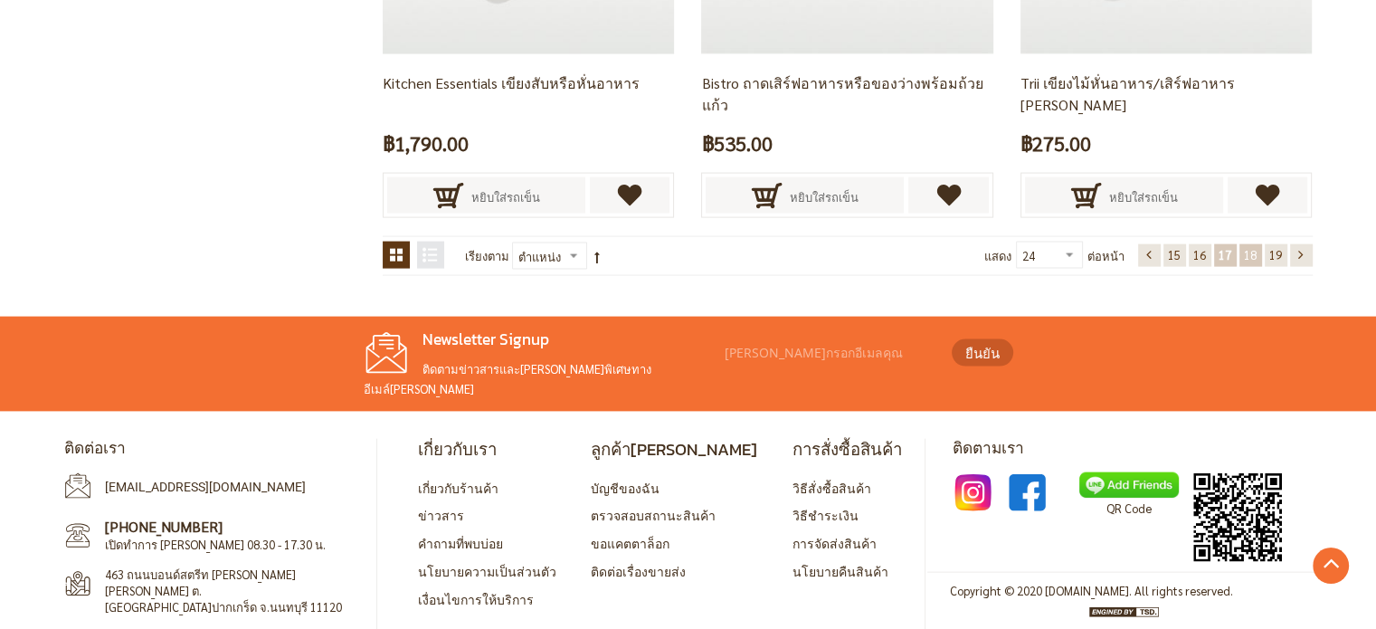
click at [1250, 251] on span "18" at bounding box center [1250, 254] width 13 height 15
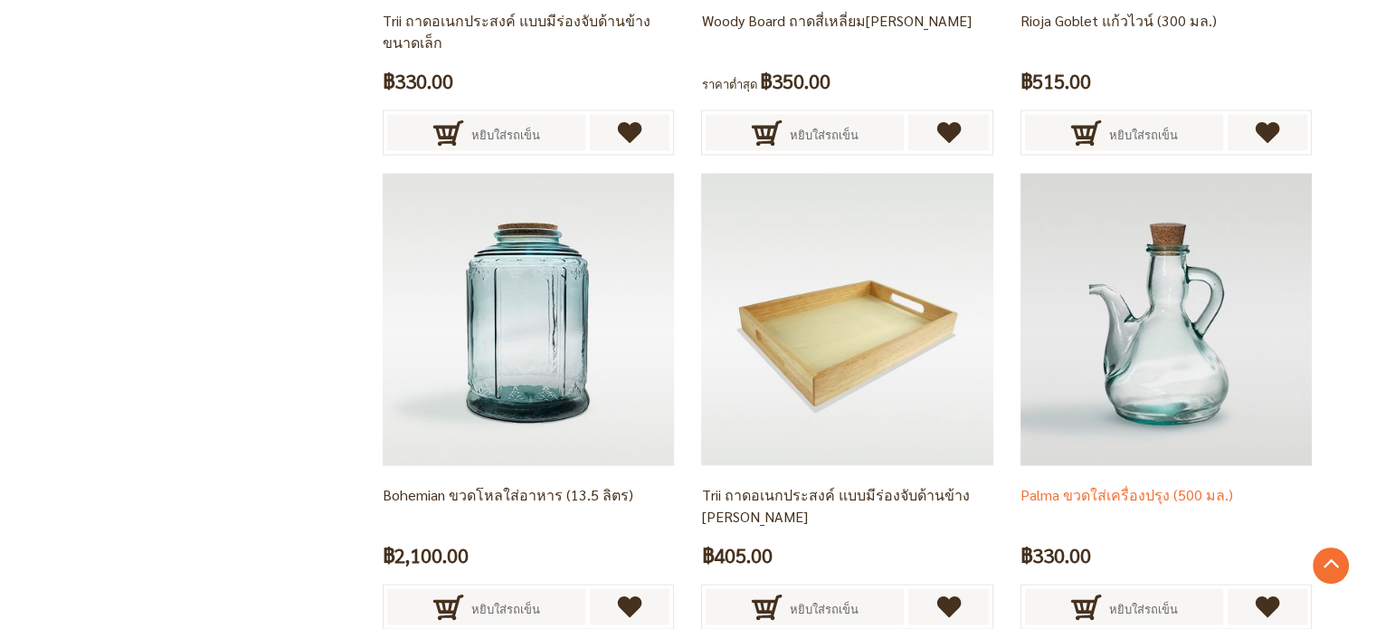
scroll to position [3684, 0]
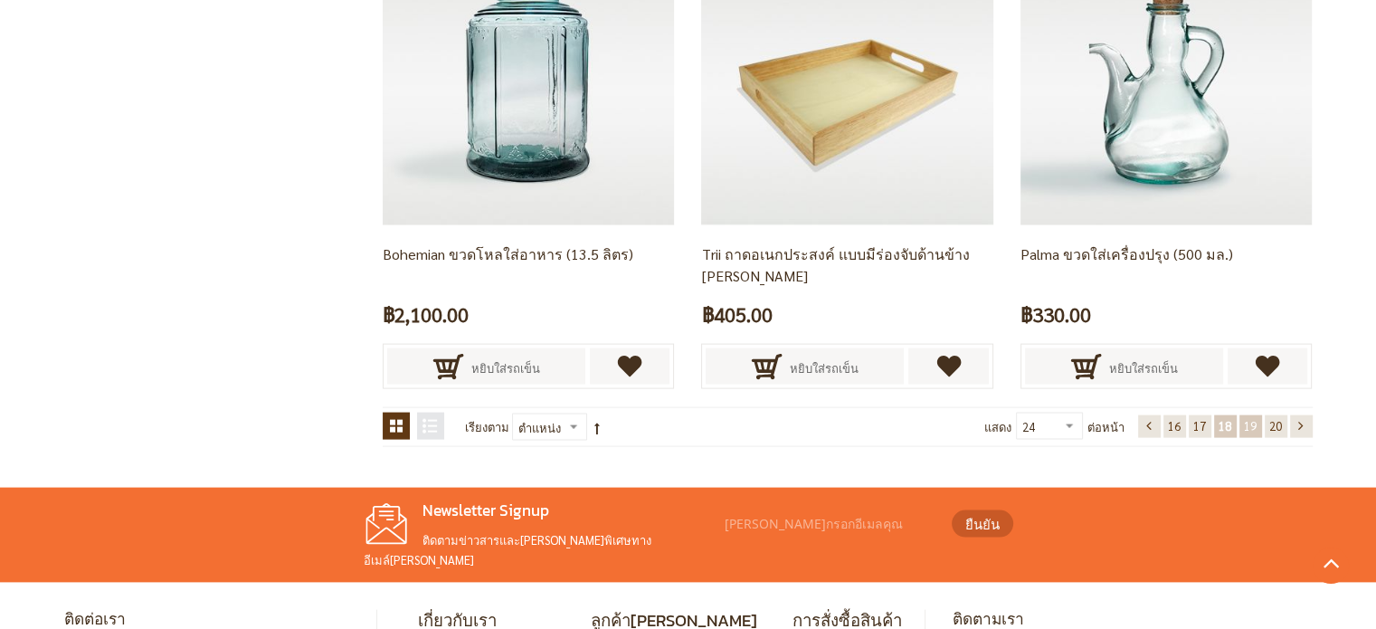
click at [1251, 425] on span "19" at bounding box center [1250, 425] width 13 height 15
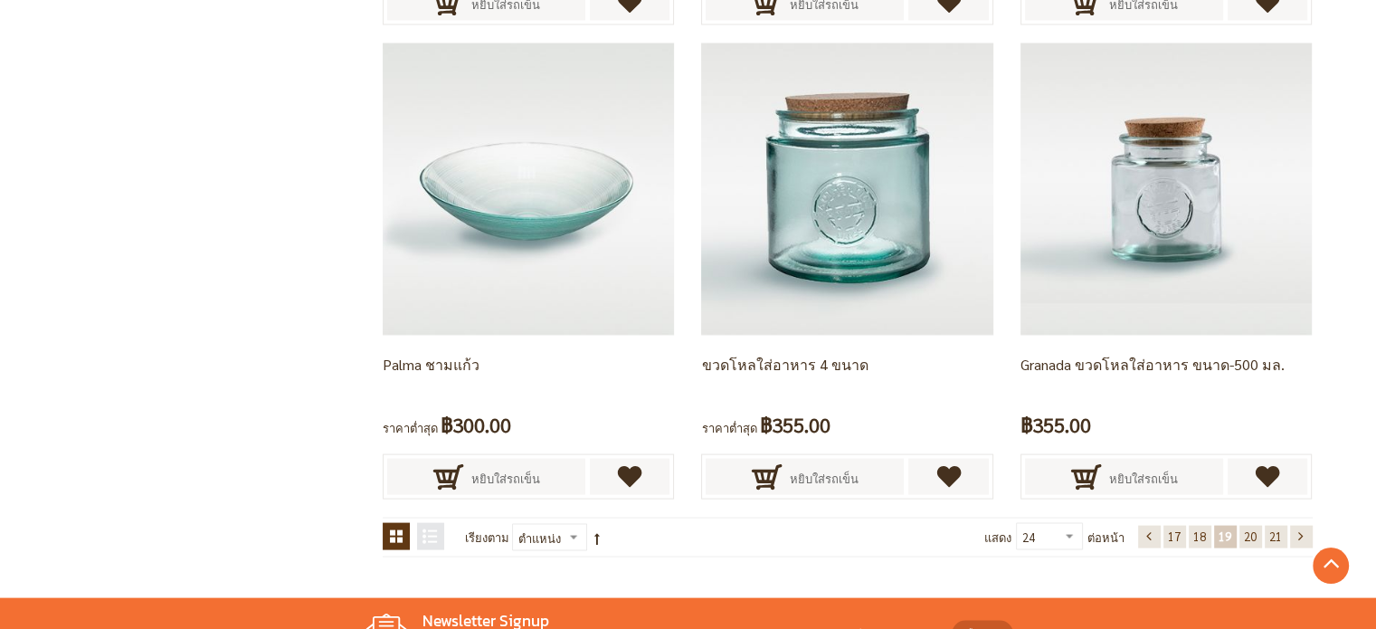
scroll to position [3593, 0]
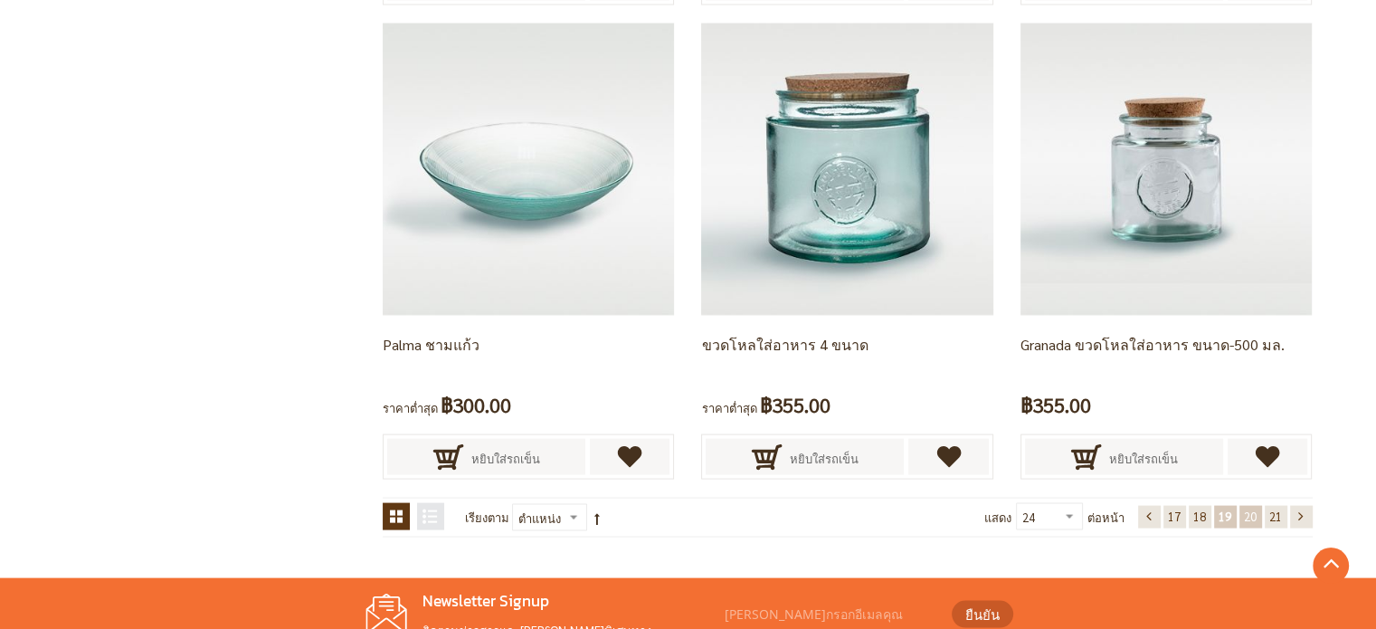
click at [1251, 513] on span "20" at bounding box center [1250, 515] width 13 height 15
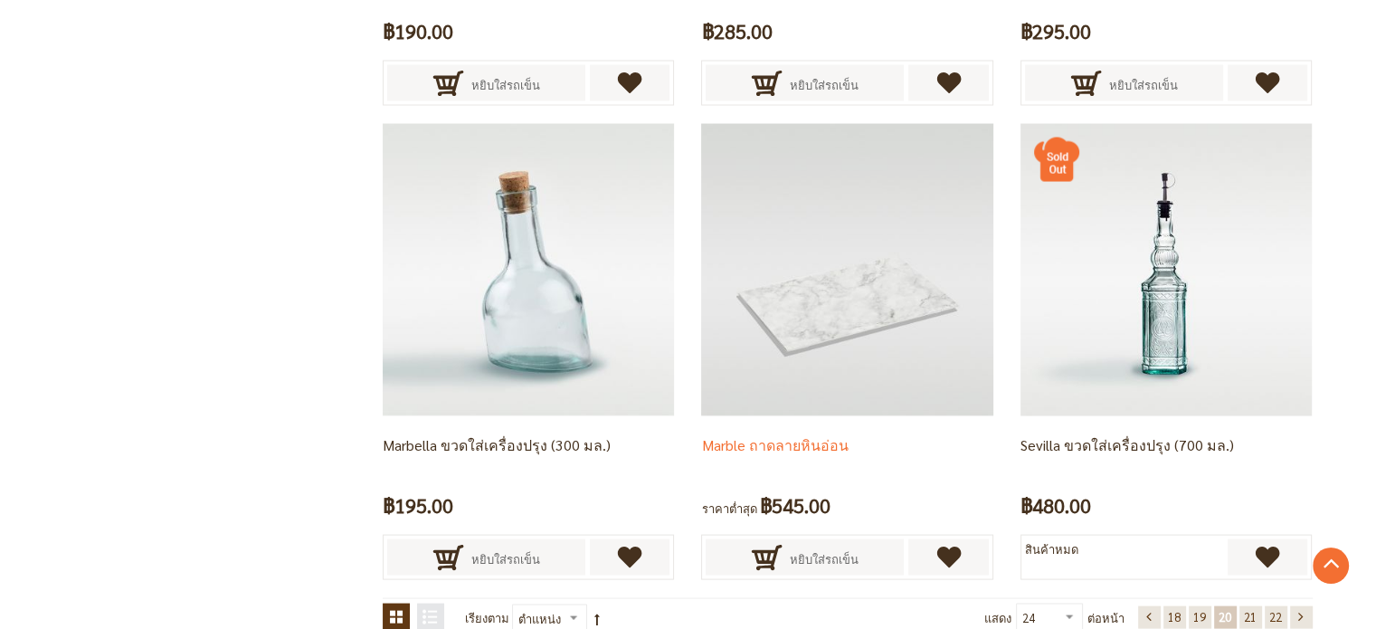
scroll to position [3684, 0]
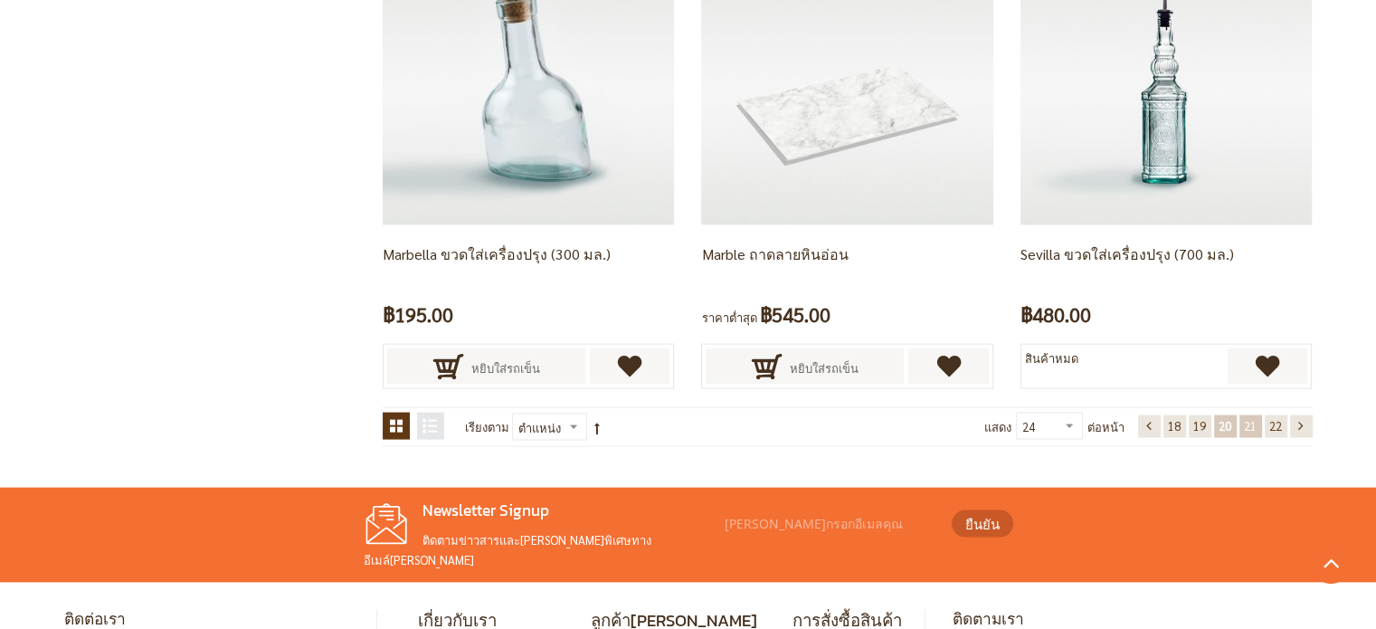
click at [1252, 418] on span "21" at bounding box center [1250, 425] width 13 height 15
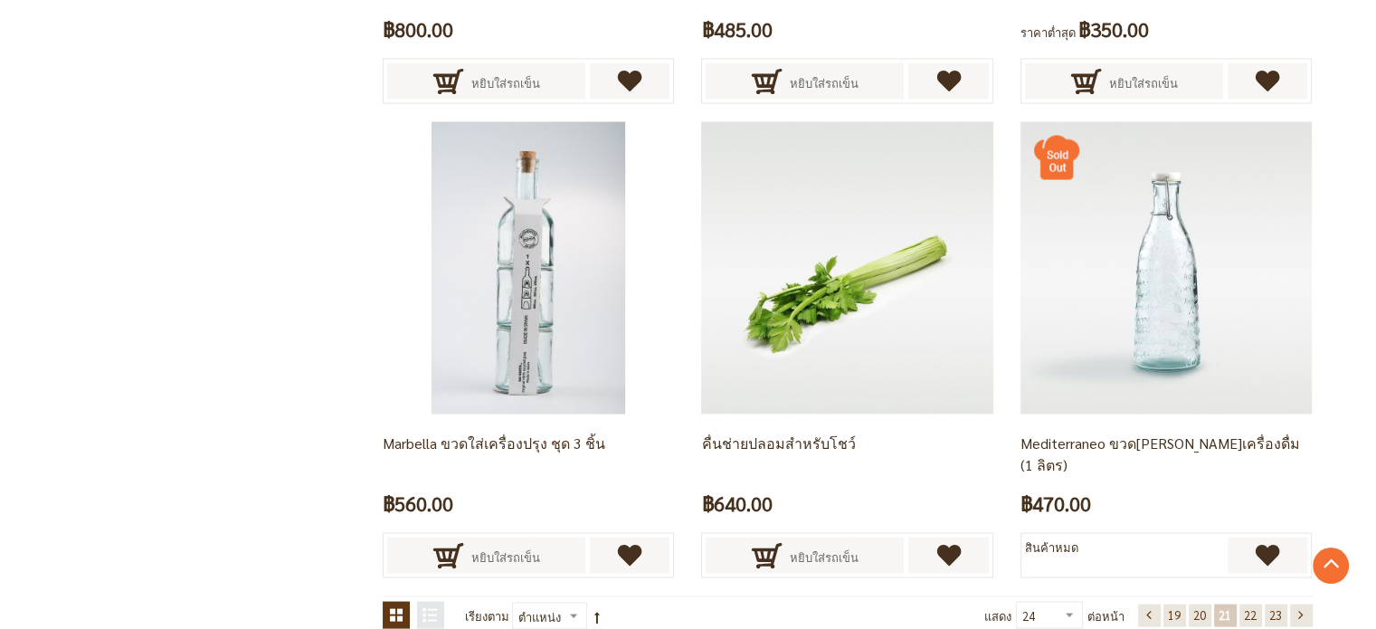
scroll to position [3774, 0]
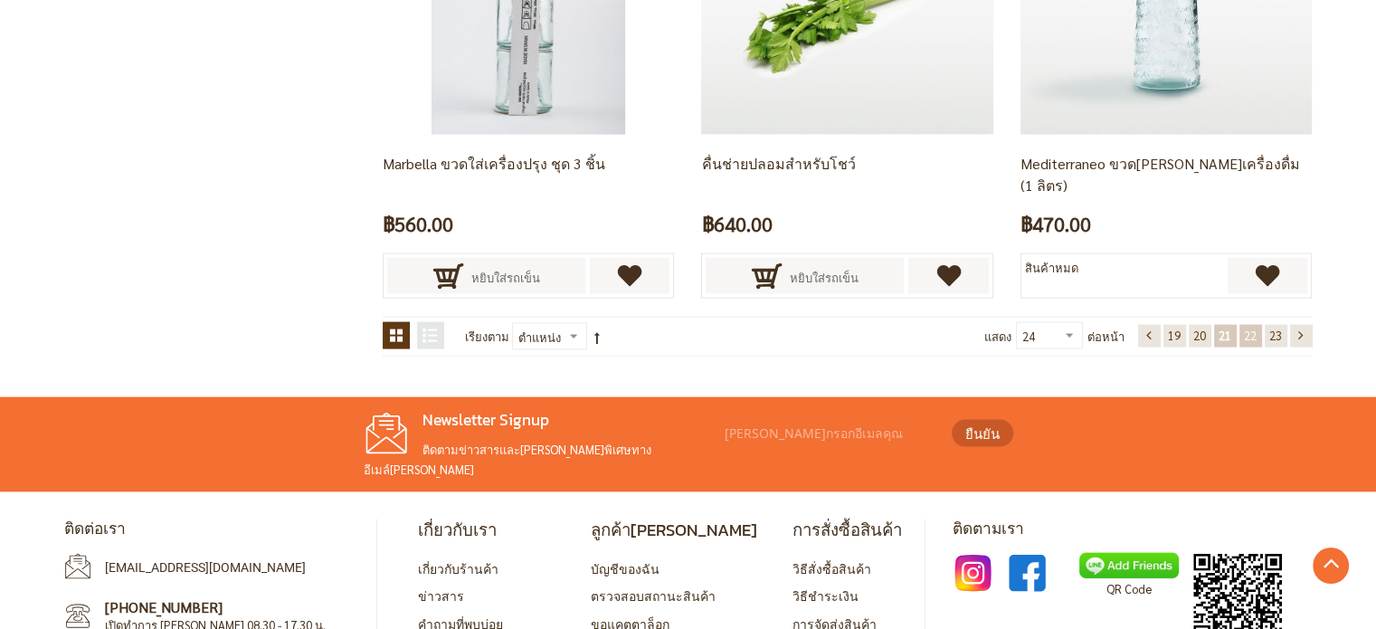
click at [1252, 335] on span "22" at bounding box center [1250, 334] width 13 height 15
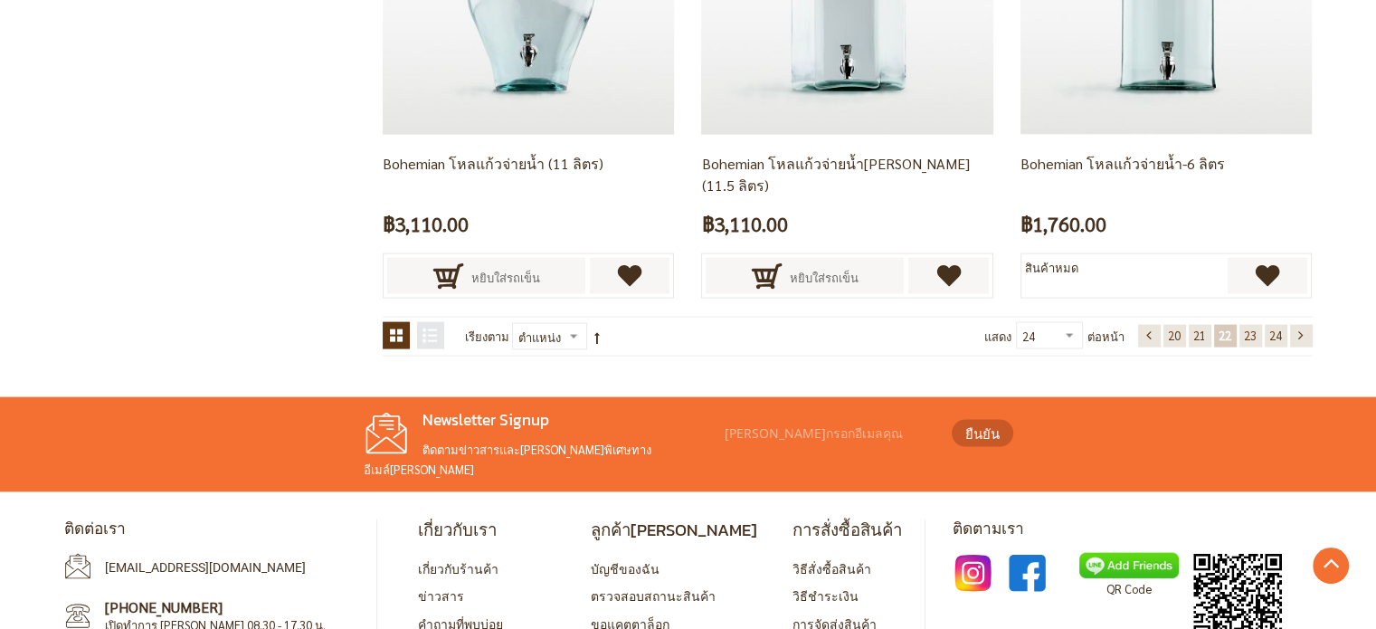
scroll to position [247, 0]
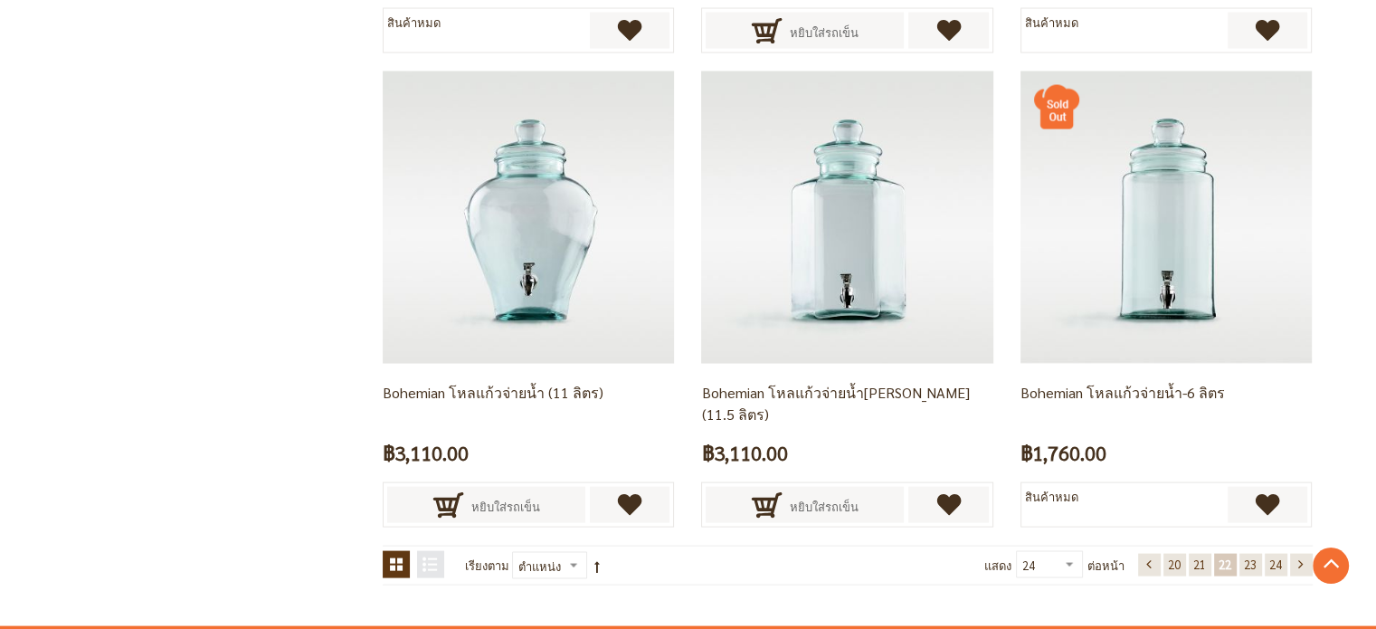
scroll to position [3593, 0]
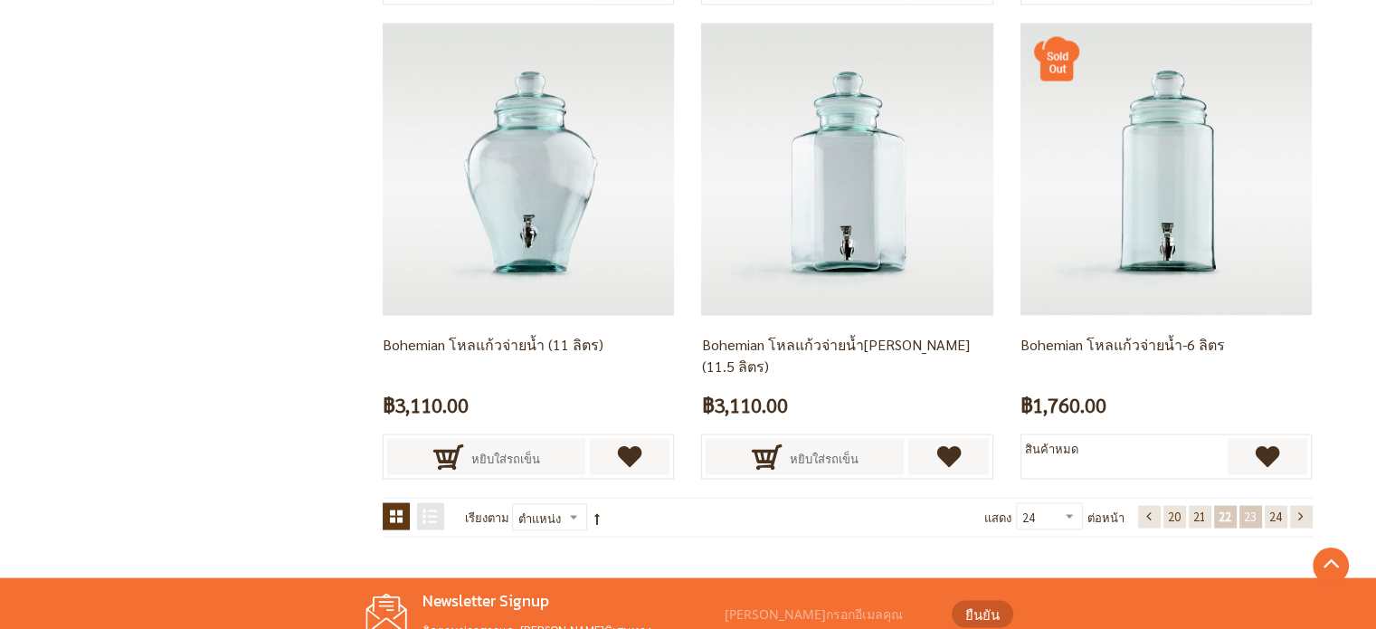
click at [1253, 513] on span "23" at bounding box center [1250, 515] width 13 height 15
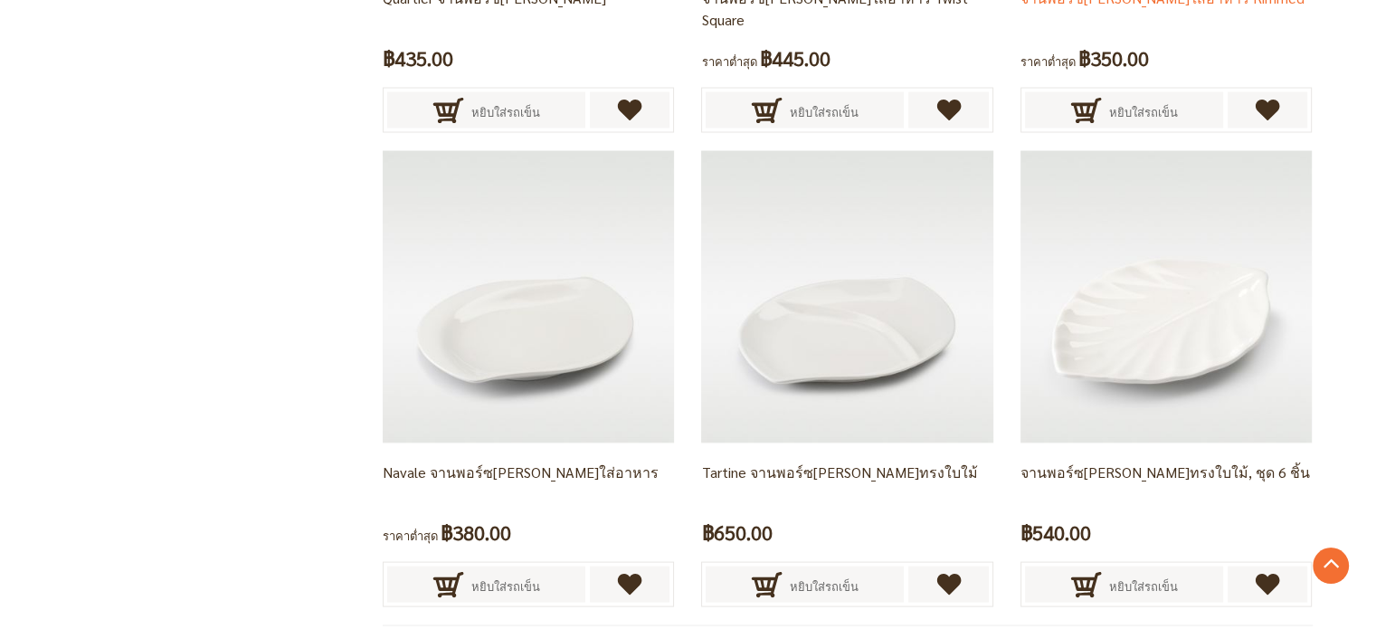
scroll to position [3593, 0]
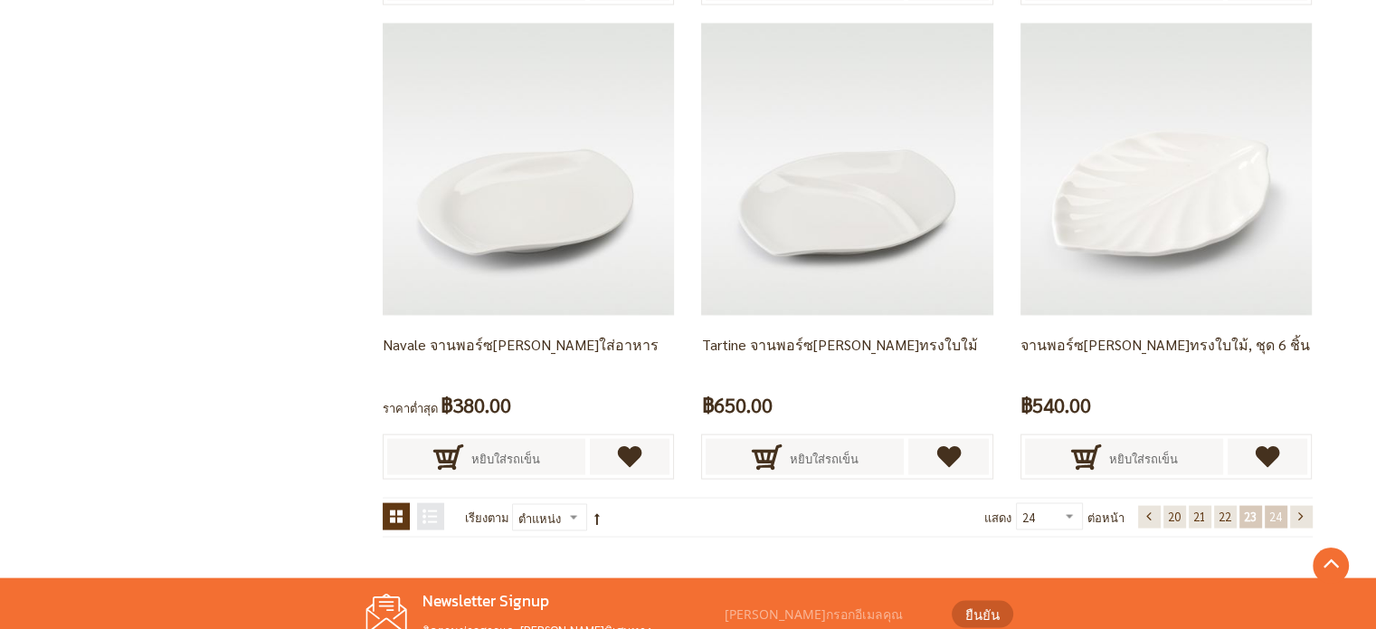
click at [1277, 513] on span "24" at bounding box center [1275, 515] width 13 height 15
